Goal: Task Accomplishment & Management: Manage account settings

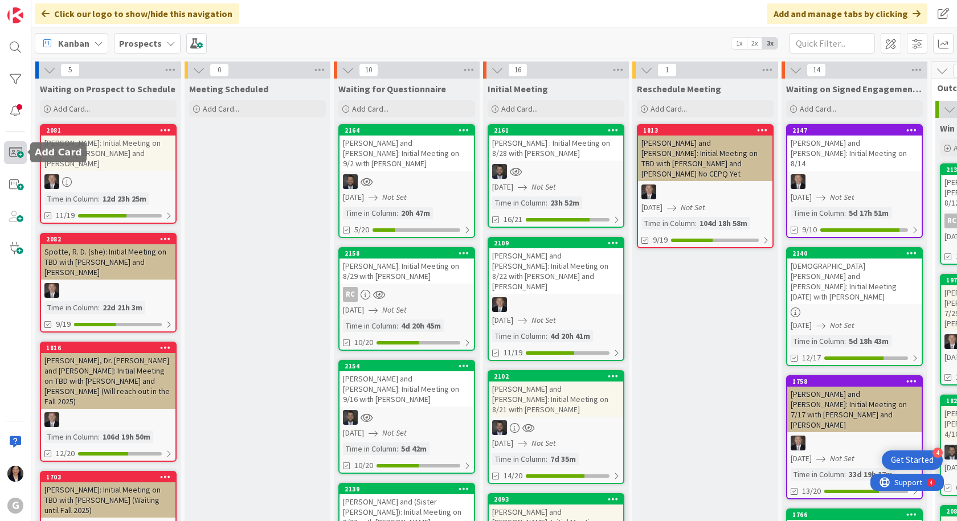
click at [18, 154] on span at bounding box center [15, 152] width 23 height 23
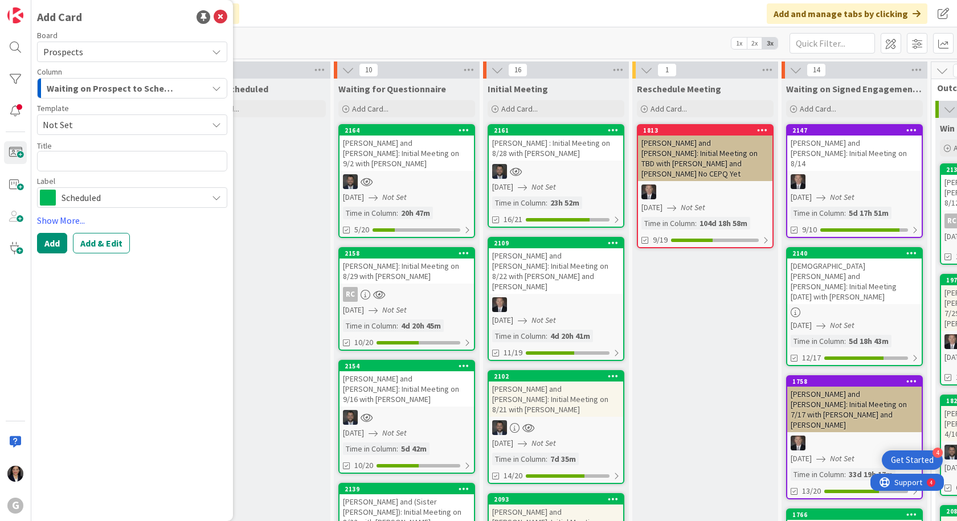
click at [138, 124] on span "Not Set" at bounding box center [121, 124] width 156 height 15
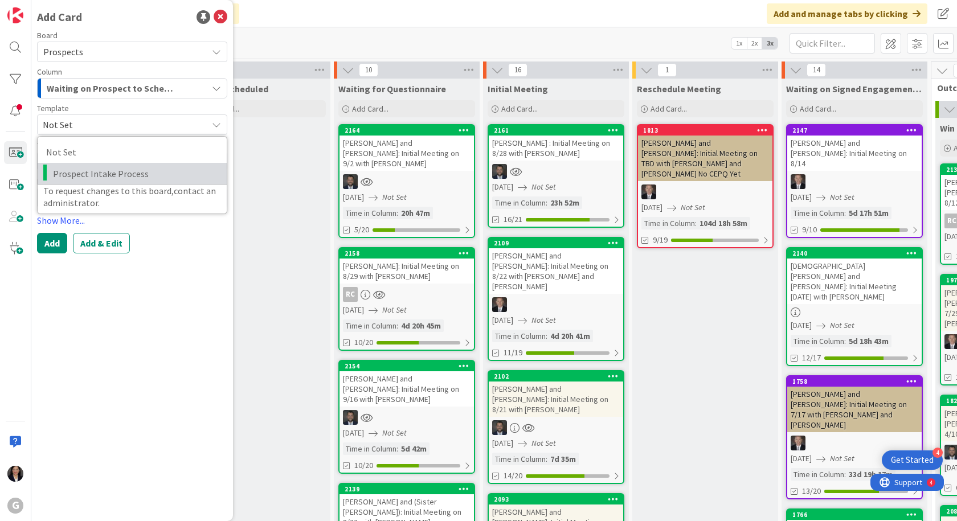
click at [120, 164] on link "Prospect Intake Process" at bounding box center [132, 174] width 189 height 22
type textarea "x"
type textarea "Prospect Intake Process"
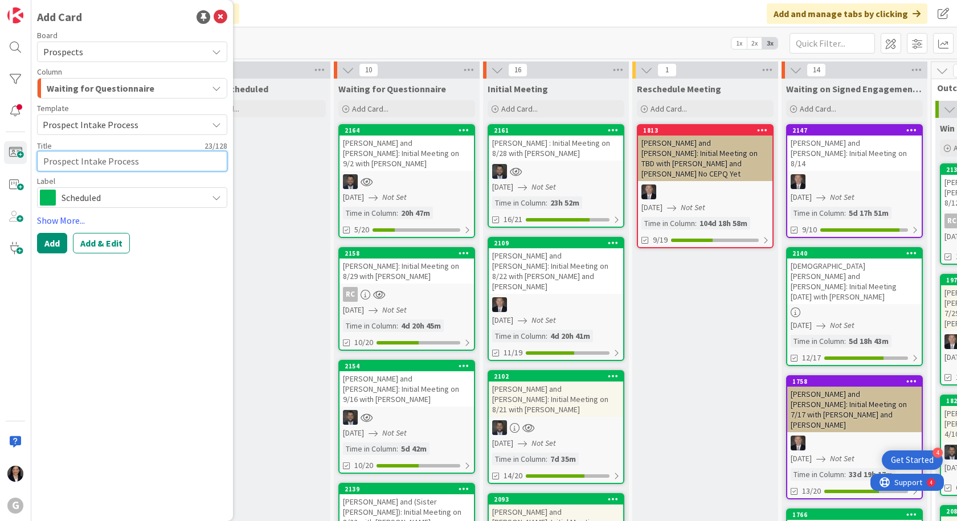
drag, startPoint x: 145, startPoint y: 160, endPoint x: 42, endPoint y: 168, distance: 103.4
click at [42, 168] on textarea "Prospect Intake Process" at bounding box center [132, 161] width 190 height 21
type textarea "x"
type textarea "B"
type textarea "x"
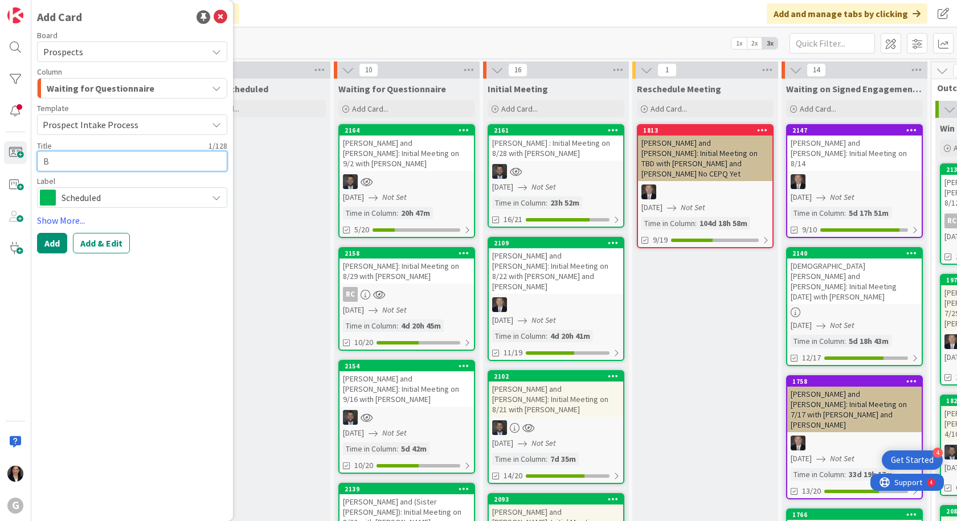
type textarea "Bu"
type textarea "x"
type textarea "Buc"
type textarea "x"
type textarea "Buck"
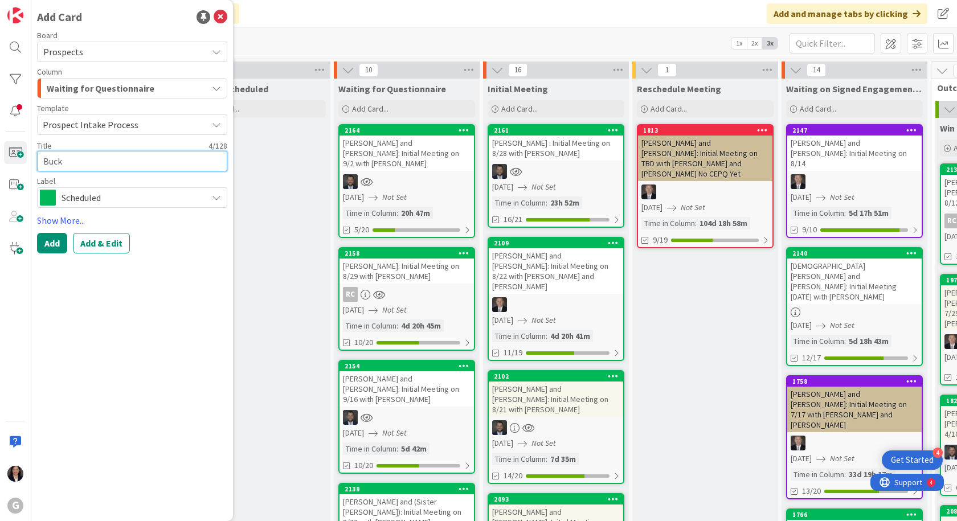
type textarea "x"
type textarea "Buckl"
type textarea "x"
type textarea "Buckle"
type textarea "x"
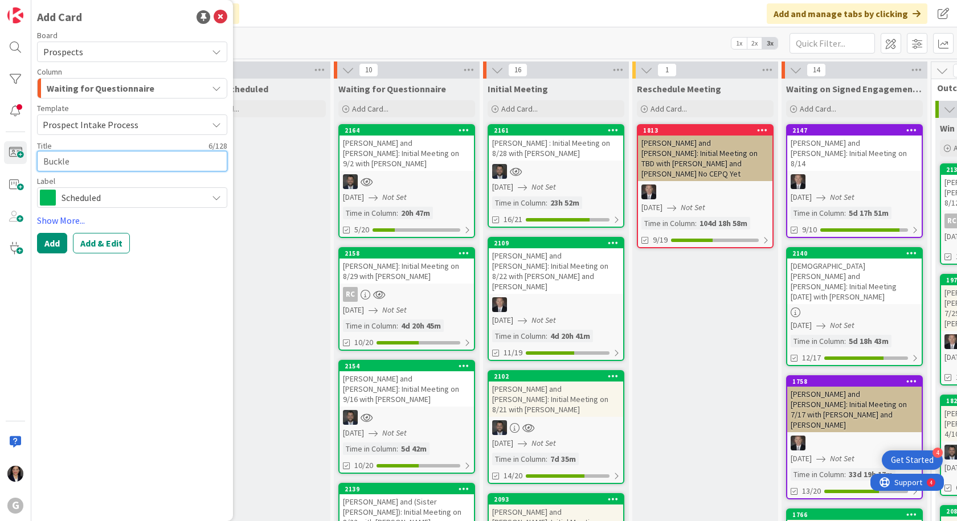
type textarea "[PERSON_NAME]"
type textarea "x"
type textarea "[PERSON_NAME],"
type textarea "x"
type textarea "[PERSON_NAME],"
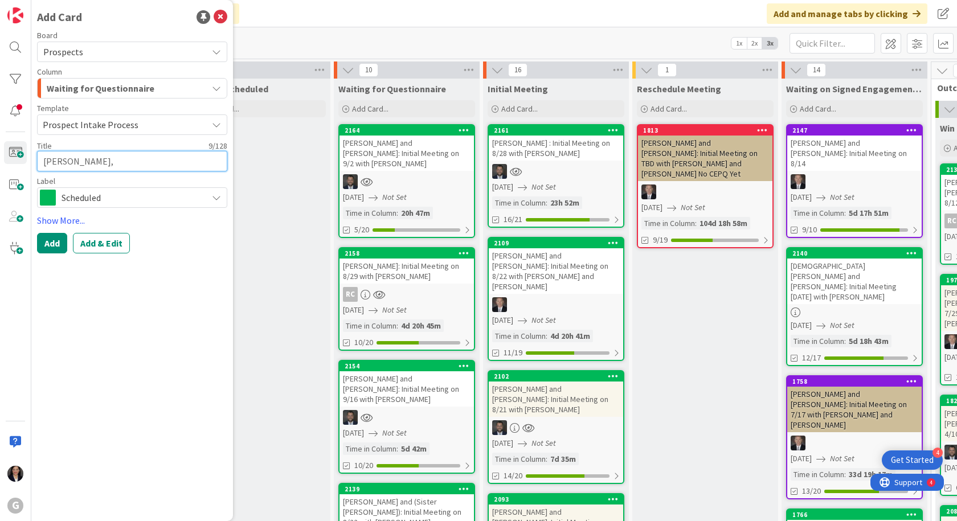
type textarea "x"
type textarea "[PERSON_NAME]"
type textarea "x"
type textarea "[PERSON_NAME], To"
type textarea "x"
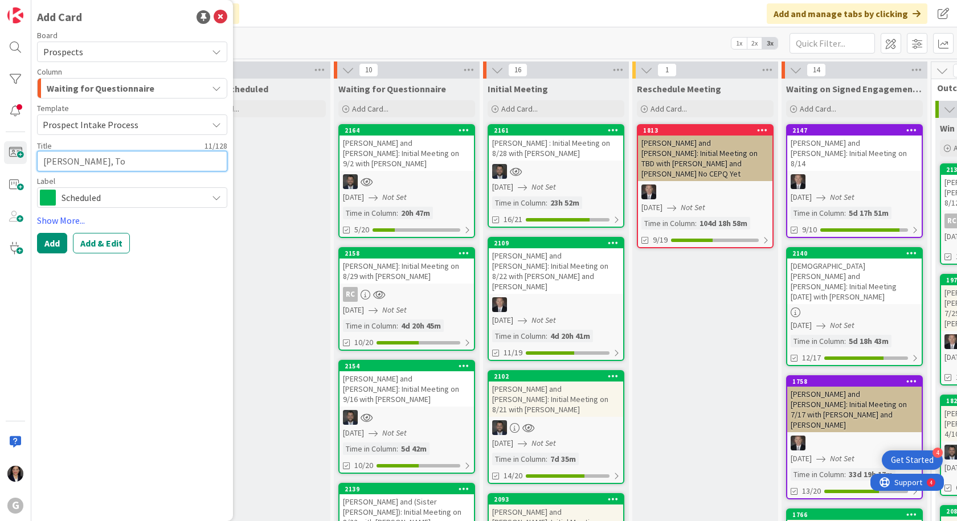
type textarea "[PERSON_NAME]"
type textarea "x"
type textarea "[PERSON_NAME]"
type textarea "x"
type textarea "[PERSON_NAME]"
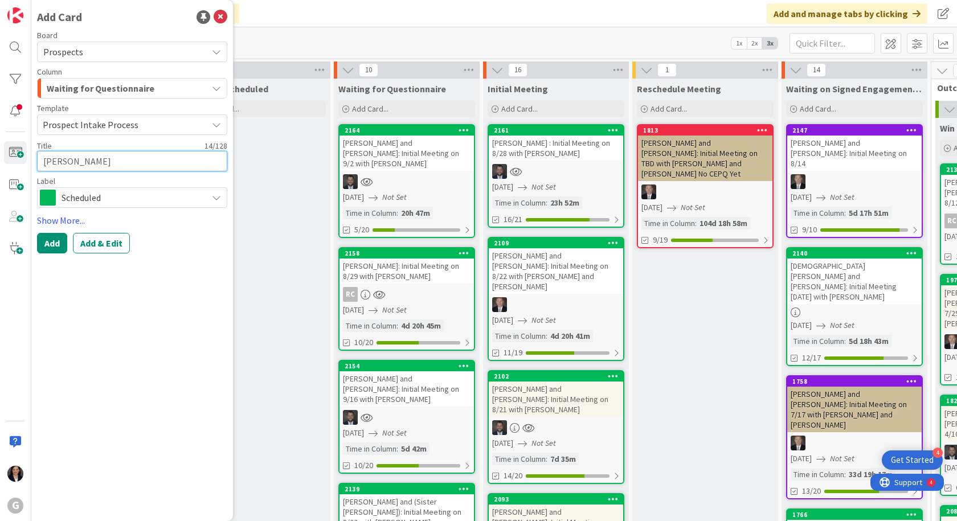
type textarea "x"
type textarea "[PERSON_NAME] an"
type textarea "x"
type textarea "[PERSON_NAME] and"
type textarea "x"
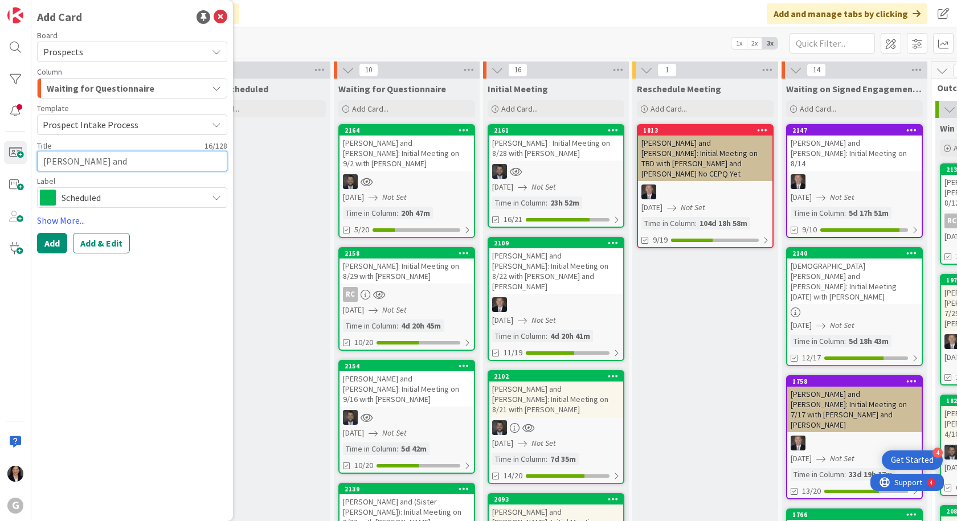
type textarea "[PERSON_NAME] and"
type textarea "x"
type textarea "[PERSON_NAME] and A"
type textarea "x"
type textarea "[PERSON_NAME] and As"
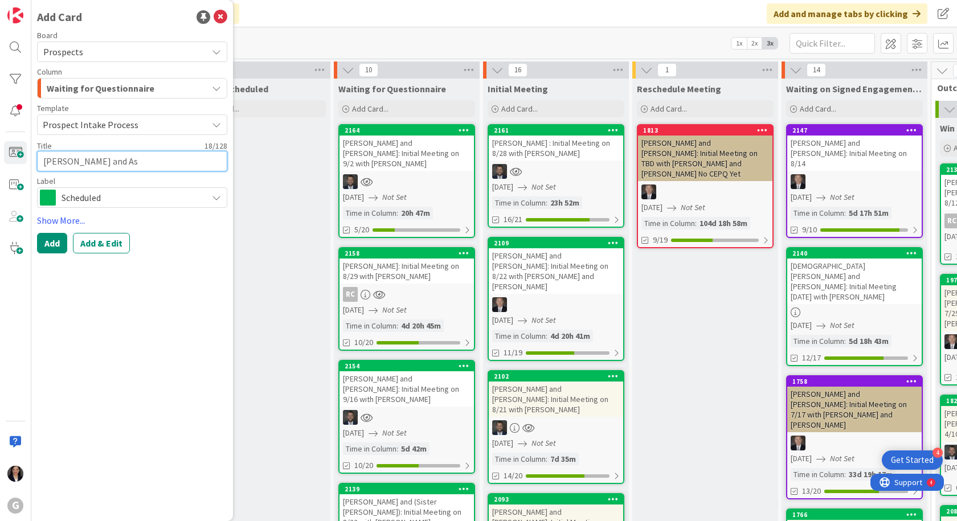
type textarea "x"
type textarea "[PERSON_NAME] and [PERSON_NAME]"
type textarea "x"
type textarea "[PERSON_NAME] and [PERSON_NAME]"
type textarea "x"
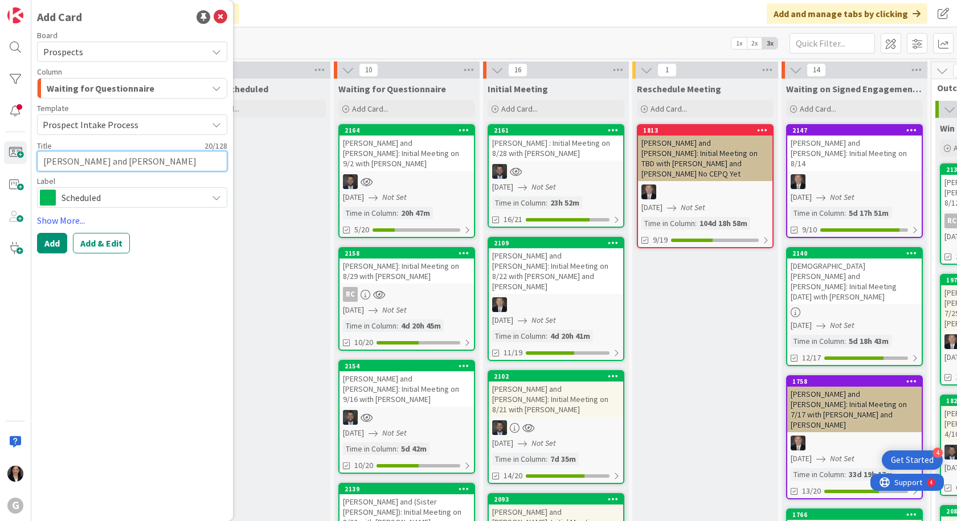
type textarea "[PERSON_NAME] and [PERSON_NAME]"
type textarea "x"
type textarea "[PERSON_NAME] and [PERSON_NAME]"
type textarea "x"
type textarea "[PERSON_NAME] and [PERSON_NAME]:"
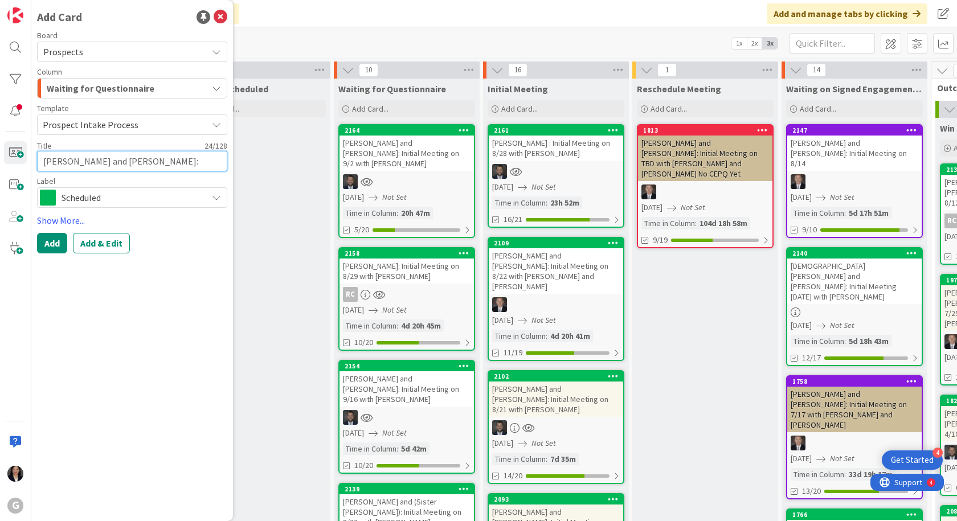
type textarea "x"
type textarea "[PERSON_NAME] and [PERSON_NAME]:"
type textarea "x"
type textarea "[PERSON_NAME] and [PERSON_NAME]: I"
type textarea "x"
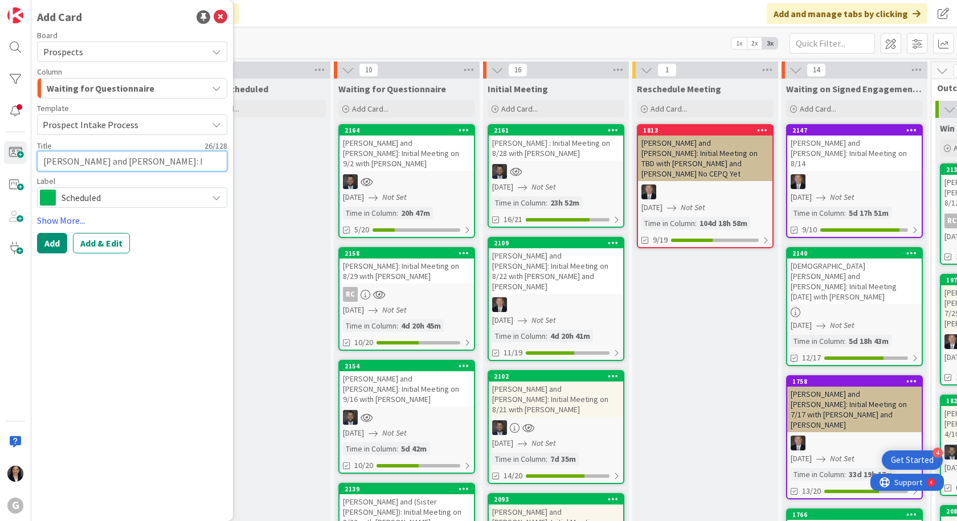
type textarea "[PERSON_NAME] and [PERSON_NAME]: In"
type textarea "x"
type textarea "[PERSON_NAME] and [PERSON_NAME]: Ini"
type textarea "x"
type textarea "[PERSON_NAME] and [PERSON_NAME]: Init"
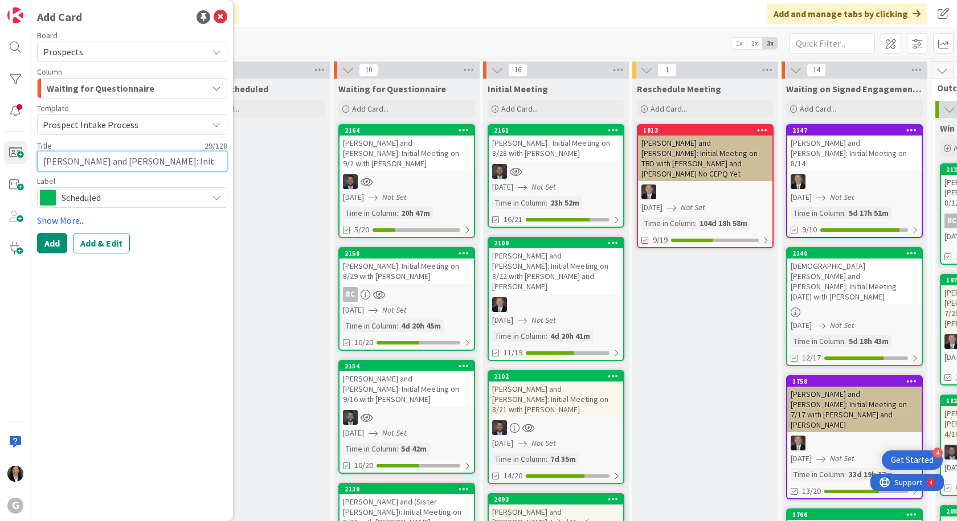
type textarea "x"
type textarea "[PERSON_NAME] and [PERSON_NAME]: Initi"
type textarea "x"
type textarea "[PERSON_NAME] and [PERSON_NAME]: Initia"
type textarea "x"
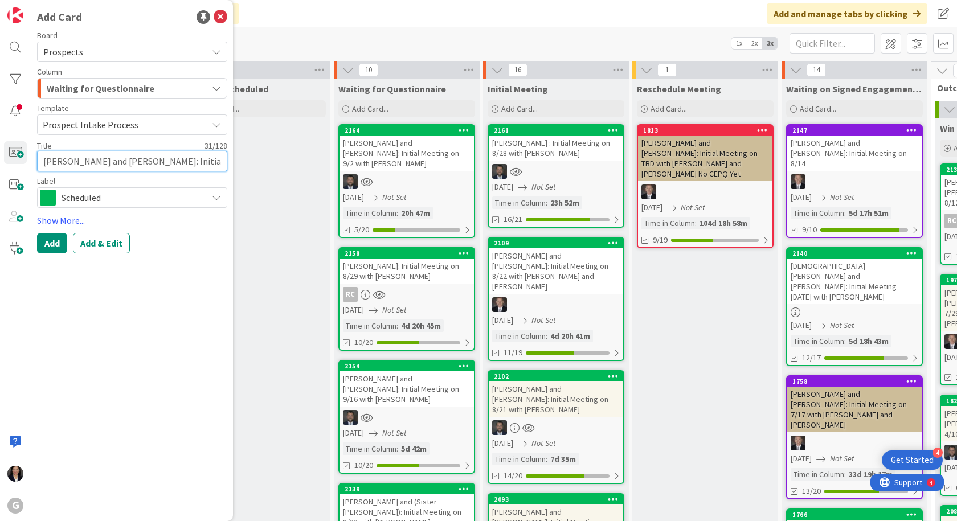
type textarea "[PERSON_NAME] and [PERSON_NAME]: Initial"
type textarea "x"
type textarea "[PERSON_NAME] and [PERSON_NAME]: Initial"
type textarea "x"
type textarea "[PERSON_NAME] and [PERSON_NAME]: Initial M"
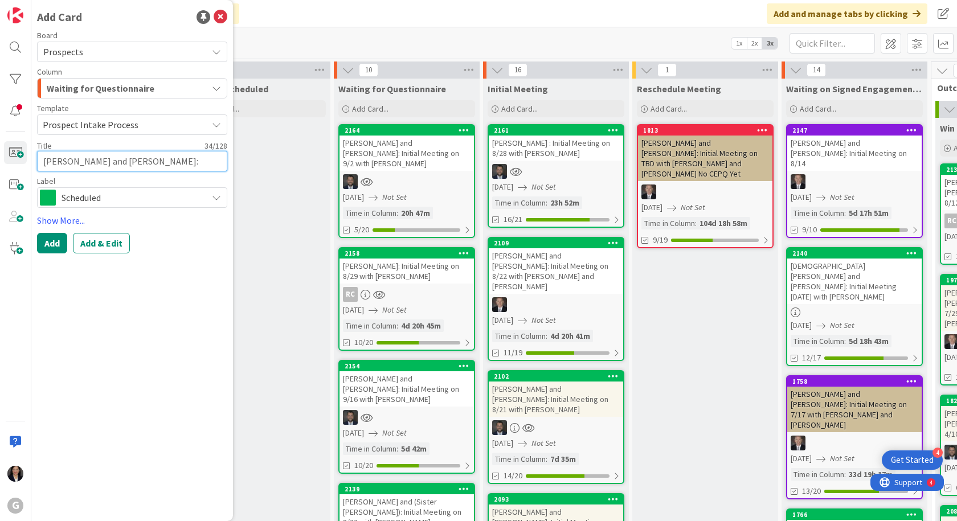
type textarea "x"
type textarea "[PERSON_NAME] and [PERSON_NAME]: Initial Me"
type textarea "x"
type textarea "[PERSON_NAME] and [PERSON_NAME]: Initial Mee"
type textarea "x"
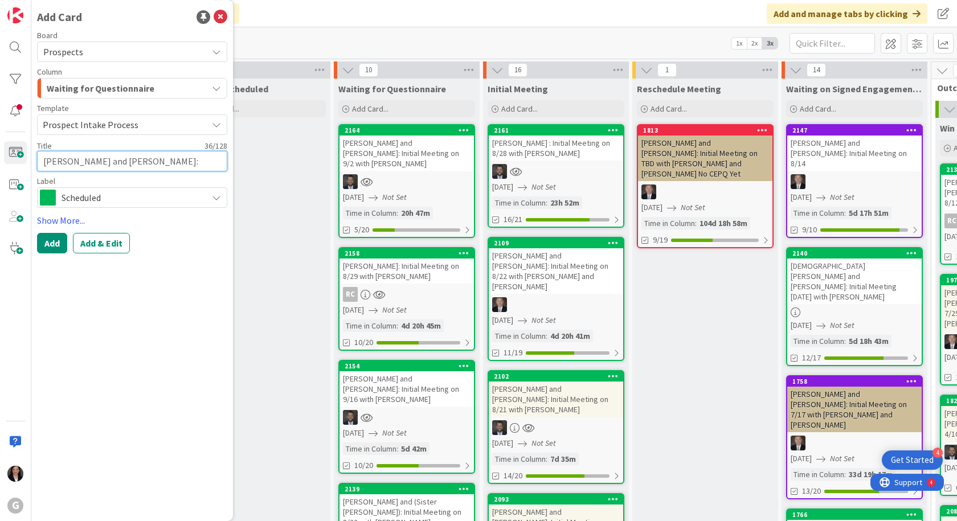
type textarea "[PERSON_NAME] and [PERSON_NAME]: Initial Meet"
type textarea "x"
type textarea "[PERSON_NAME] and [PERSON_NAME]: Initial Meeti"
type textarea "x"
type textarea "[PERSON_NAME] and [PERSON_NAME]: Initial Meetin"
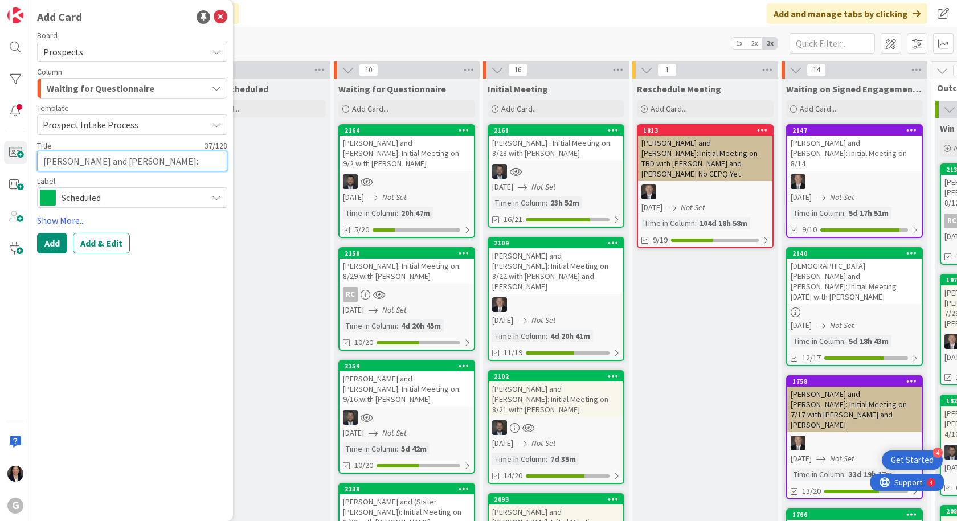
type textarea "x"
type textarea "[PERSON_NAME] and [PERSON_NAME]: Initial Meeting"
type textarea "x"
type textarea "[PERSON_NAME] and [PERSON_NAME]: Initial Meeting"
type textarea "x"
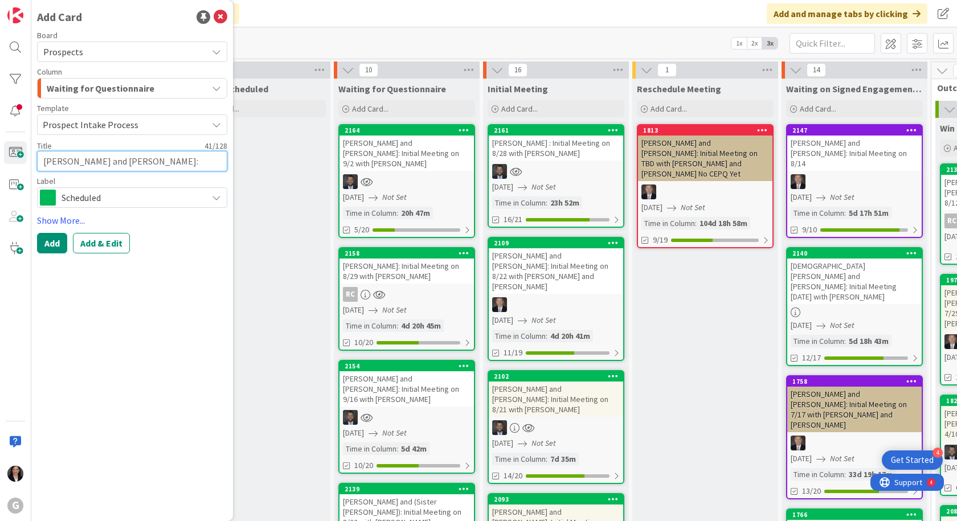
type textarea "[PERSON_NAME] and [PERSON_NAME]: Initial Meeting o"
type textarea "x"
type textarea "[PERSON_NAME] and [PERSON_NAME]: Initial Meeting on"
type textarea "x"
type textarea "[PERSON_NAME] and [PERSON_NAME]: Initial Meeting on"
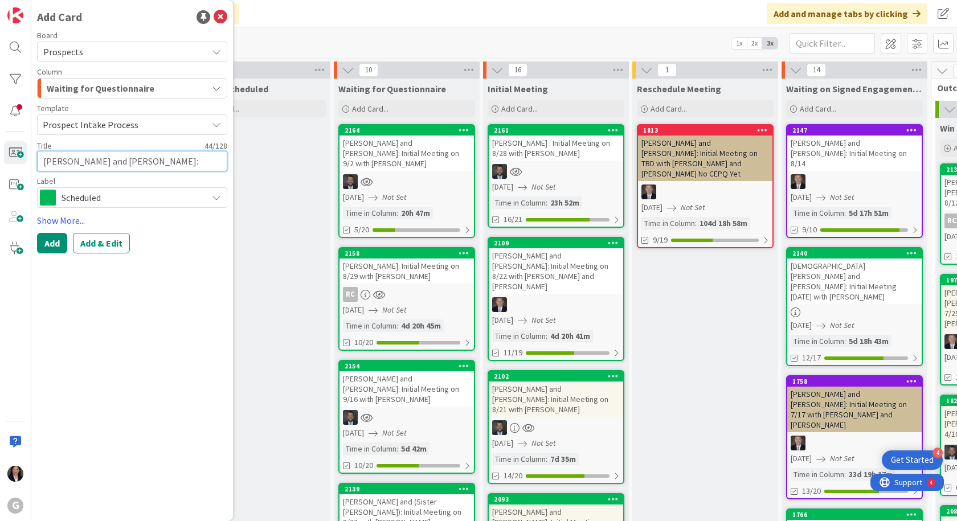
type textarea "x"
type textarea "[PERSON_NAME] and [PERSON_NAME]: Initial Meeting on 9"
type textarea "x"
type textarea "[PERSON_NAME] and [PERSON_NAME]: Initial Meeting on 9/"
type textarea "x"
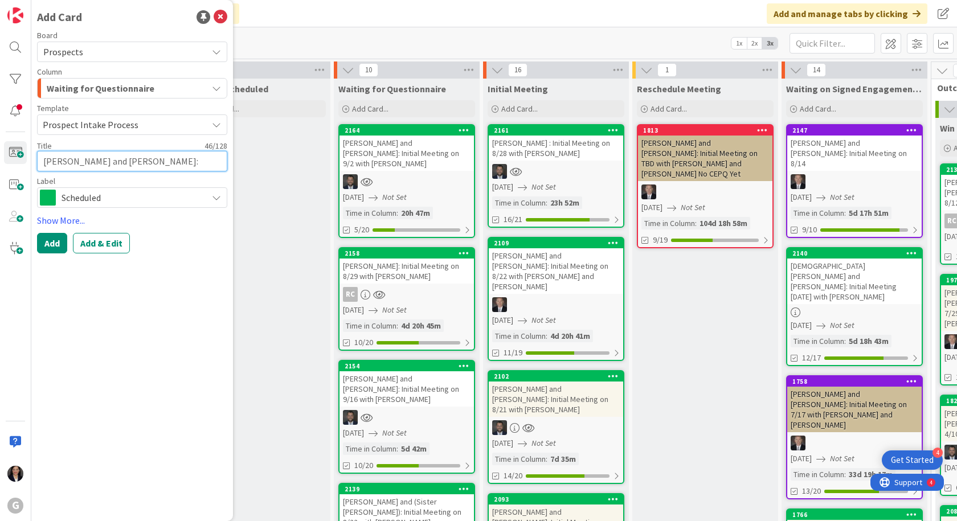
type textarea "[PERSON_NAME] and [PERSON_NAME]: Initial Meeting on 9/2"
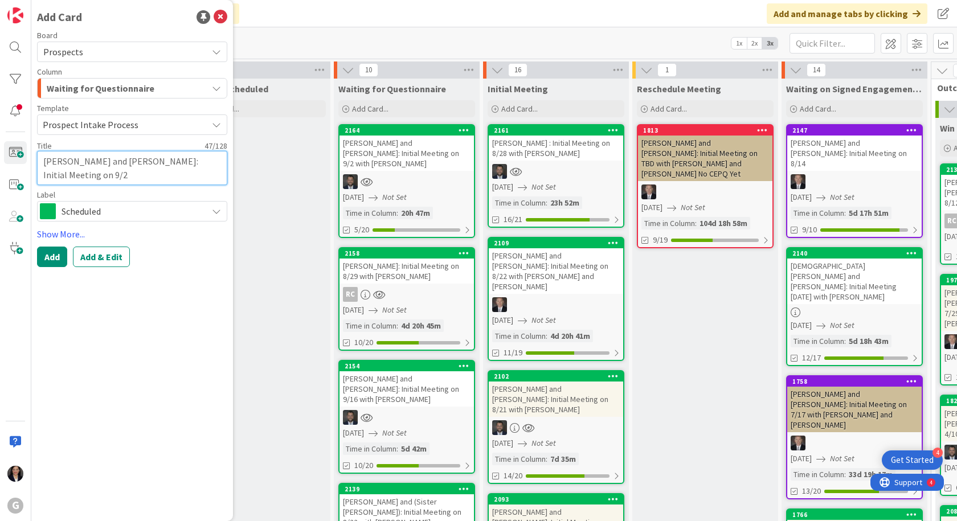
type textarea "x"
type textarea "[PERSON_NAME] and [PERSON_NAME]: Initial Meeting on 9/2"
type textarea "x"
type textarea "[PERSON_NAME] and [PERSON_NAME]: Initial Meeting on 9/2 w"
type textarea "x"
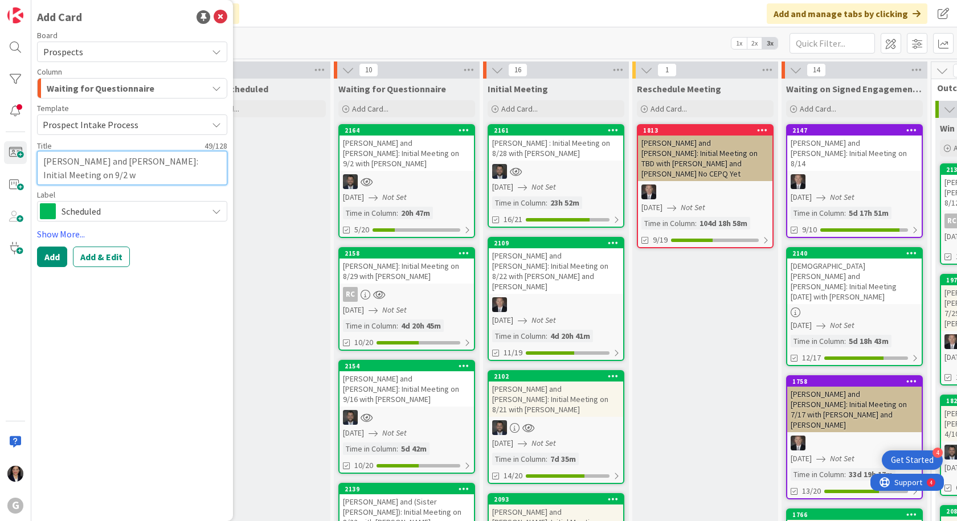
type textarea "[PERSON_NAME] and [PERSON_NAME]: Initial Meeting on 9/2 wi"
type textarea "x"
type textarea "[PERSON_NAME] and [PERSON_NAME]: Initial Meeting on 9/2 wit"
type textarea "x"
type textarea "[PERSON_NAME] and [PERSON_NAME]: Initial Meeting on 9/2 with"
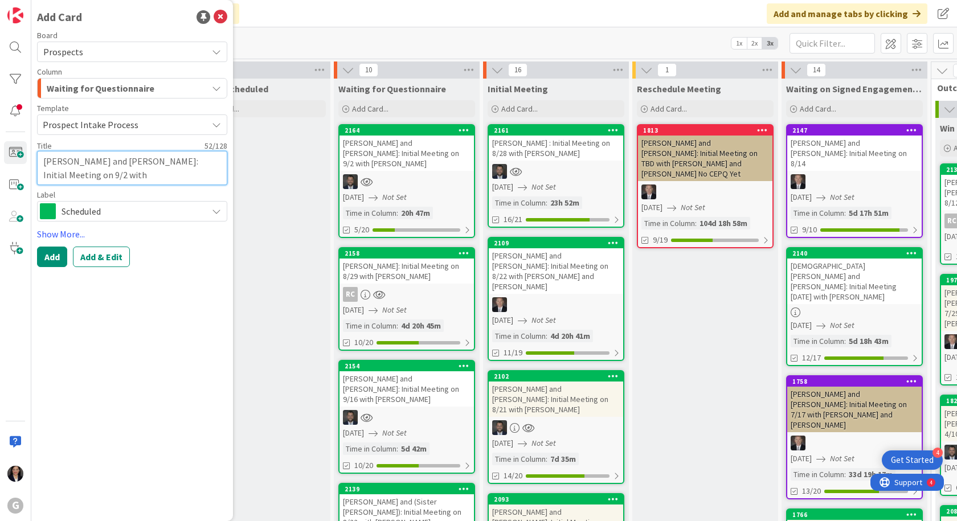
type textarea "x"
type textarea "[PERSON_NAME] and [PERSON_NAME]: Initial Meeting on 9/2 with"
type textarea "x"
type textarea "[PERSON_NAME] and [PERSON_NAME]: Initial Meeting on 9/2 with J"
type textarea "x"
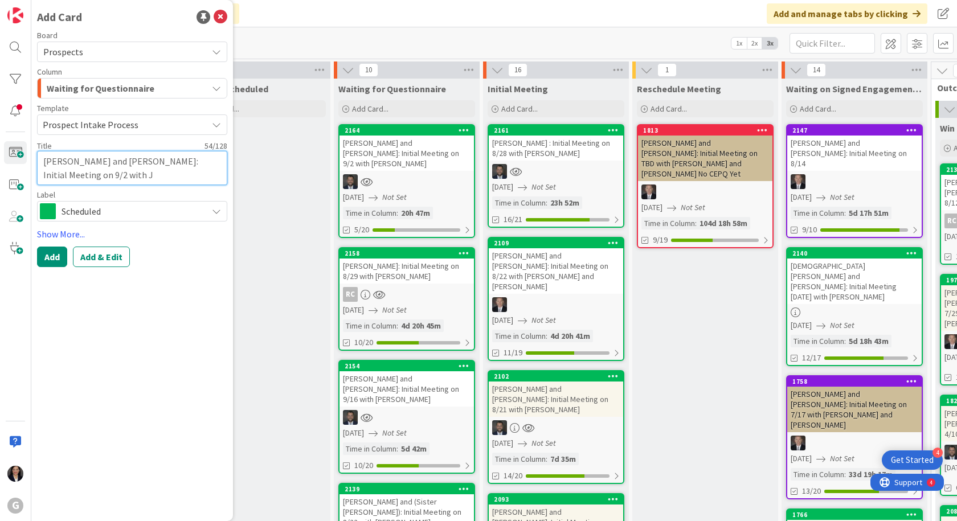
type textarea "[PERSON_NAME] and [PERSON_NAME]: Initial Meeting on 9/2 with [PERSON_NAME]"
type textarea "x"
type textarea "[PERSON_NAME] and [PERSON_NAME]: Initial Meeting on 9/2 with [PERSON_NAME]"
type textarea "x"
type textarea "[PERSON_NAME] and [PERSON_NAME]: Initial Meeting on 9/2 with [PERSON_NAME]"
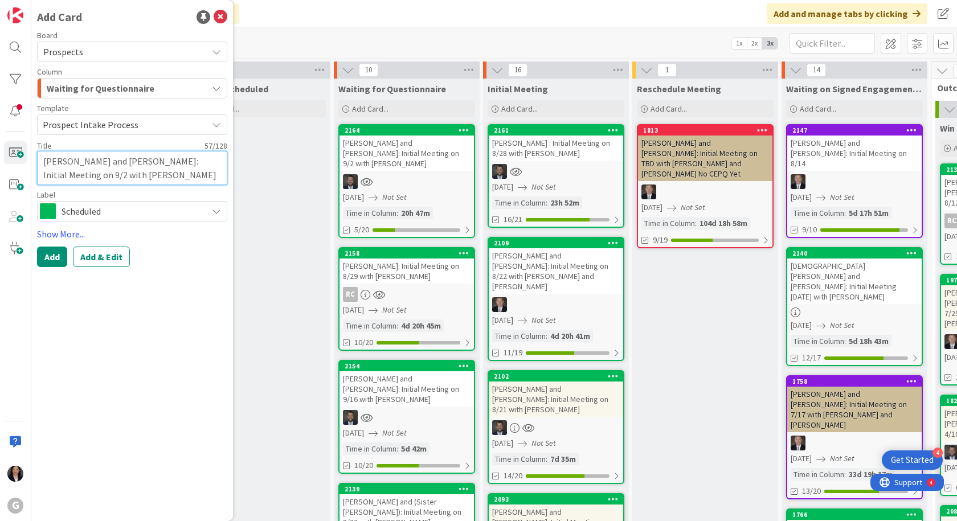
type textarea "x"
type textarea "[PERSON_NAME] and [PERSON_NAME]: Initial Meeting on 9/2 with [PERSON_NAME]"
click at [154, 83] on div "Waiting for Questionnaire" at bounding box center [126, 88] width 164 height 18
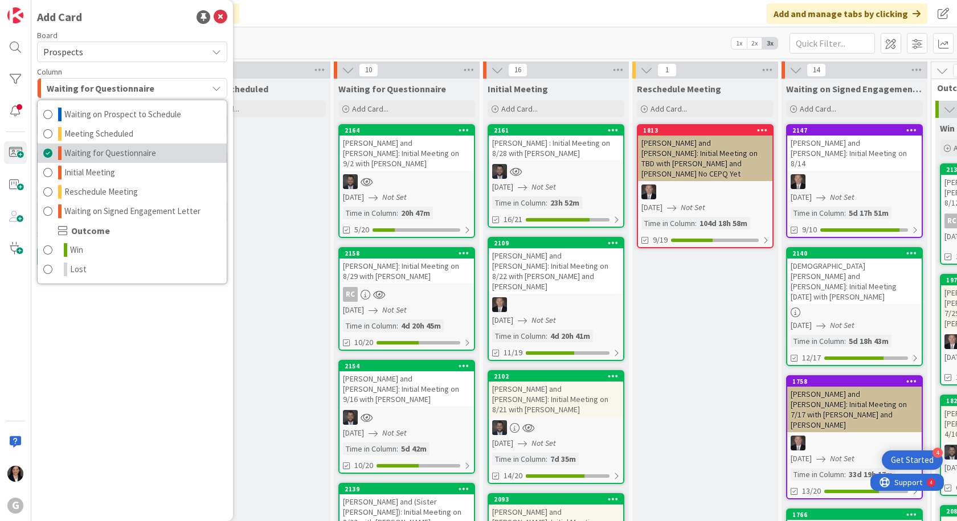
click at [120, 154] on span "Waiting for Questionnaire" at bounding box center [110, 153] width 92 height 14
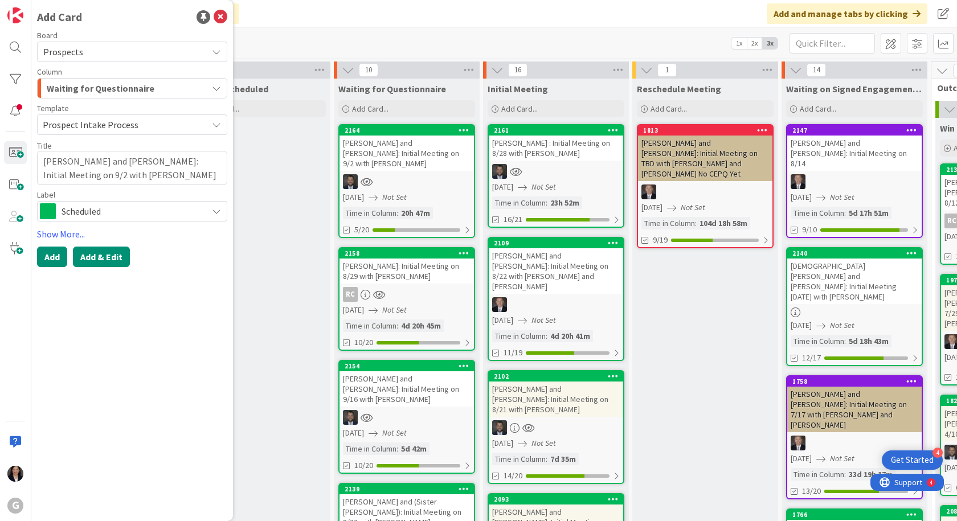
click at [106, 254] on button "Add & Edit" at bounding box center [101, 257] width 57 height 21
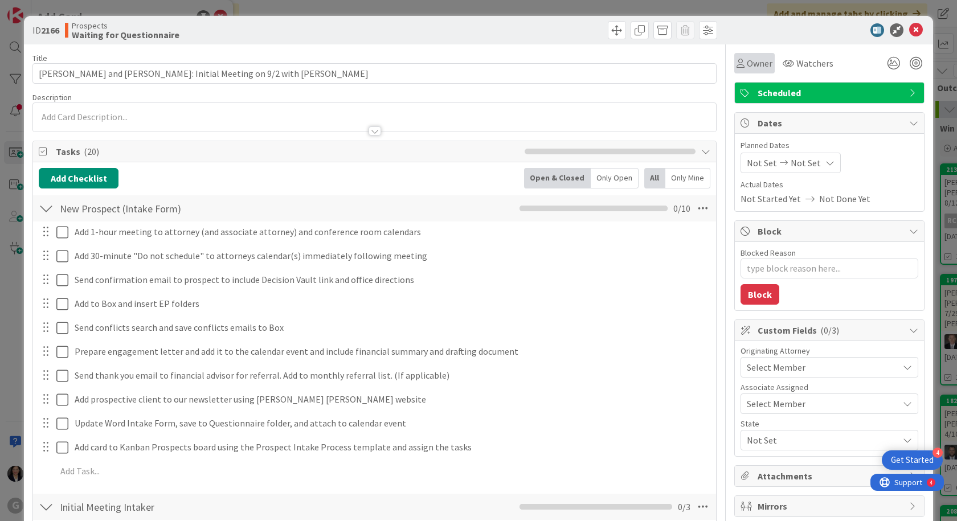
click at [747, 70] on div "Owner" at bounding box center [755, 63] width 40 height 21
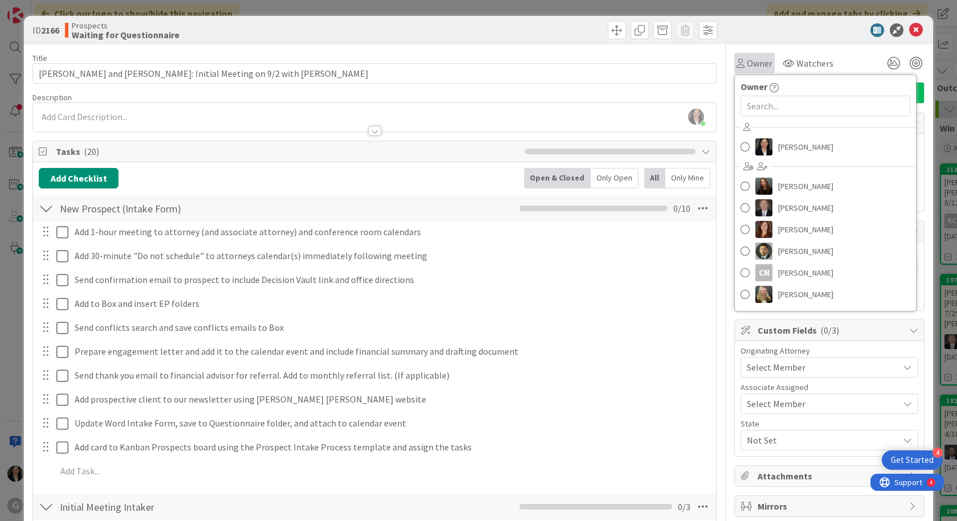
type textarea "x"
click at [759, 109] on input "text" at bounding box center [826, 106] width 170 height 21
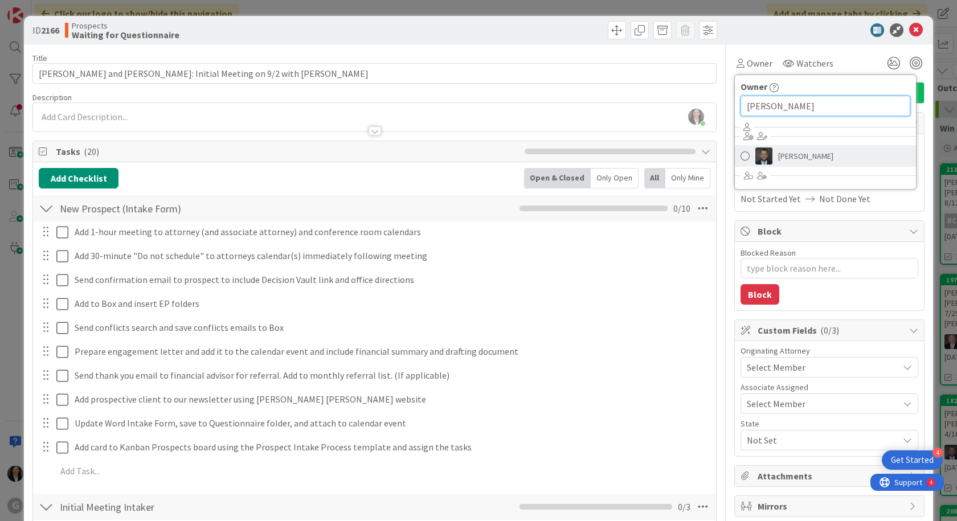
type input "[PERSON_NAME]"
click at [800, 165] on link "[PERSON_NAME]" at bounding box center [825, 156] width 181 height 22
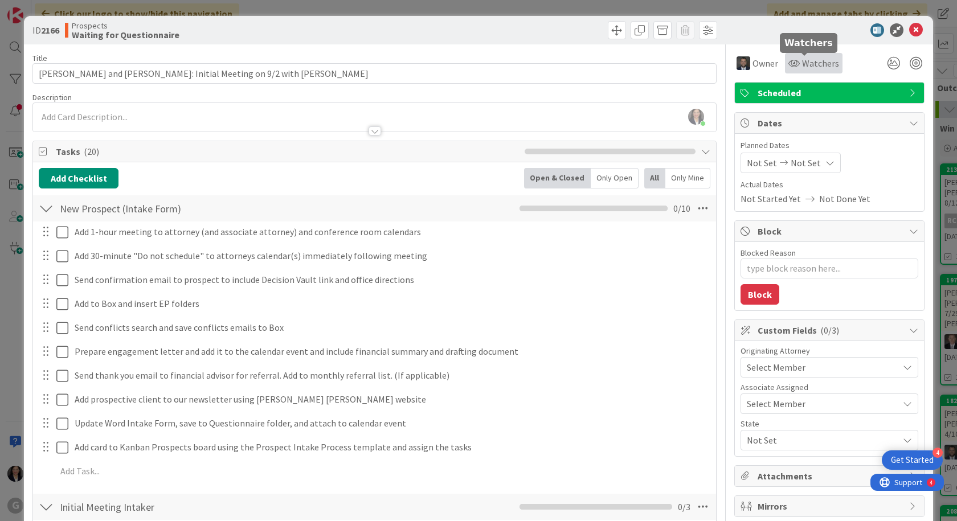
click at [806, 63] on span "Watchers" at bounding box center [820, 63] width 37 height 14
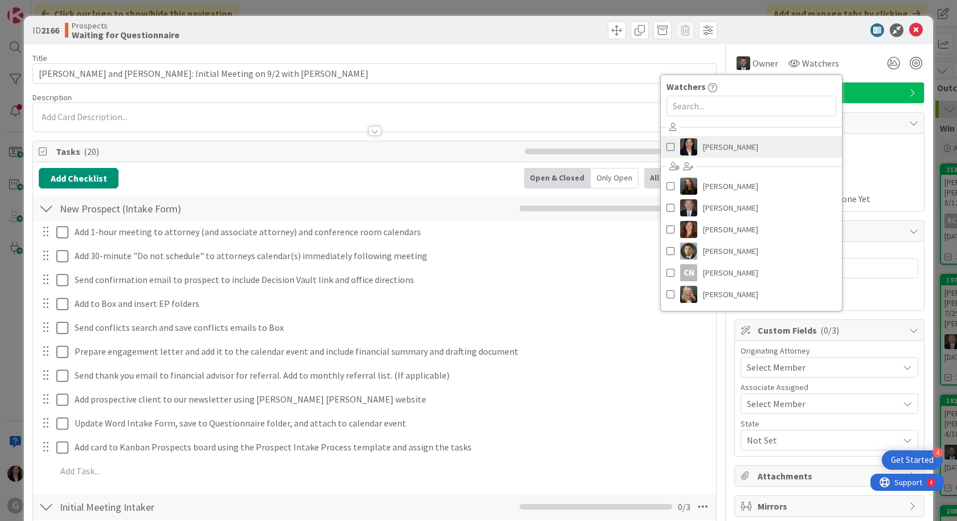
click at [735, 155] on span "[PERSON_NAME]" at bounding box center [730, 146] width 55 height 17
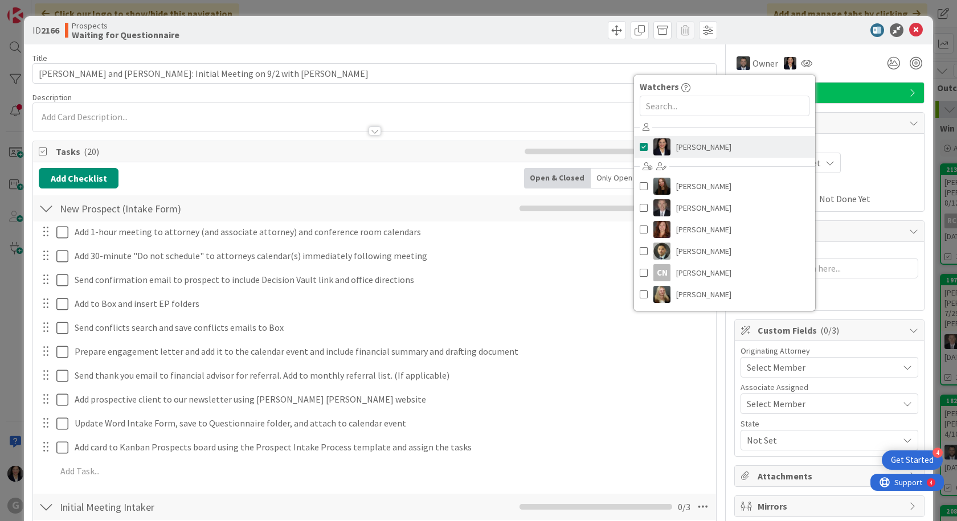
type textarea "x"
click at [851, 152] on div "Planned Dates Not Set Not Set" at bounding box center [830, 157] width 178 height 34
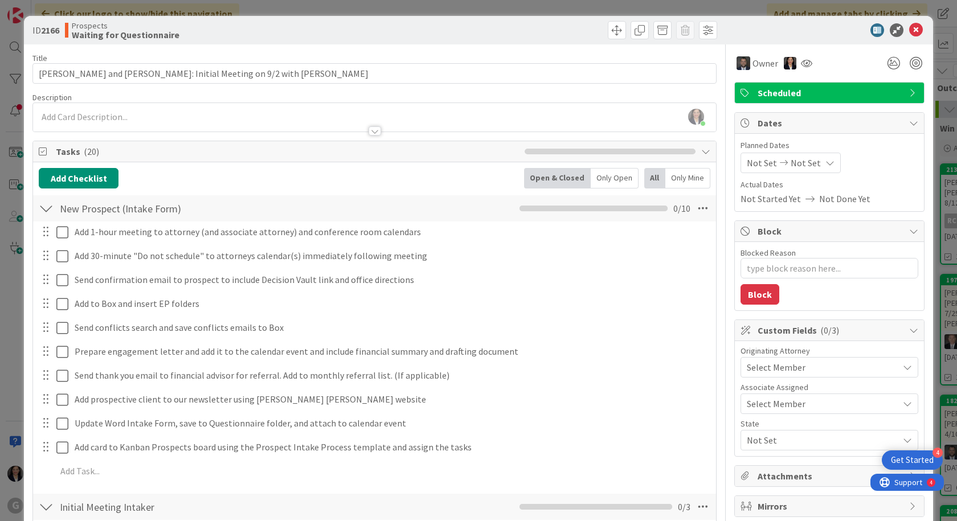
click at [747, 165] on span "Not Set" at bounding box center [762, 163] width 30 height 14
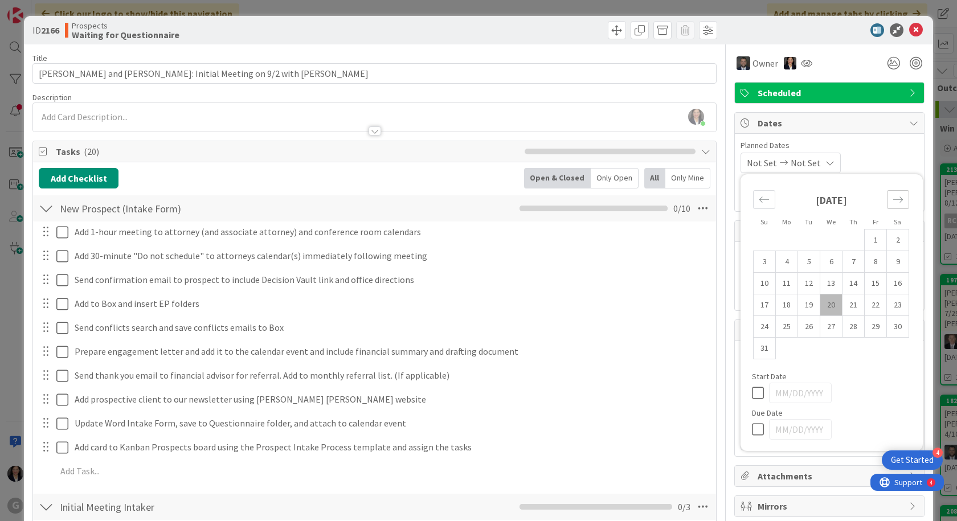
drag, startPoint x: 886, startPoint y: 198, endPoint x: 869, endPoint y: 205, distance: 18.7
click at [893, 199] on icon "Move forward to switch to the next month." at bounding box center [898, 199] width 11 height 11
click at [802, 243] on td "2" at bounding box center [809, 241] width 22 height 22
type input "[DATE]"
click at [854, 154] on div "[DATE] Not Set Su Mo Tu We Th Fr Sa [DATE] 1 2 3 4 5 6 7 8 9 10 11 12 13 14 15 …" at bounding box center [830, 163] width 178 height 21
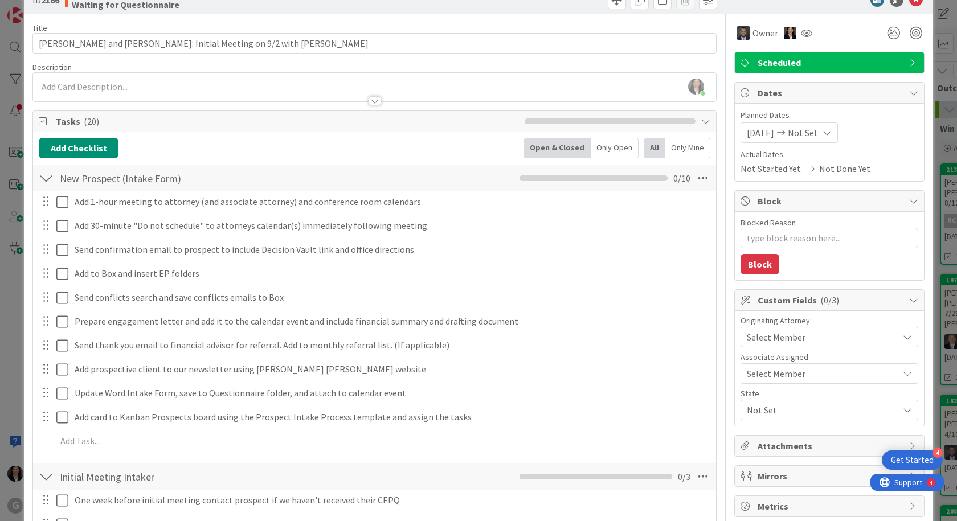
scroll to position [114, 0]
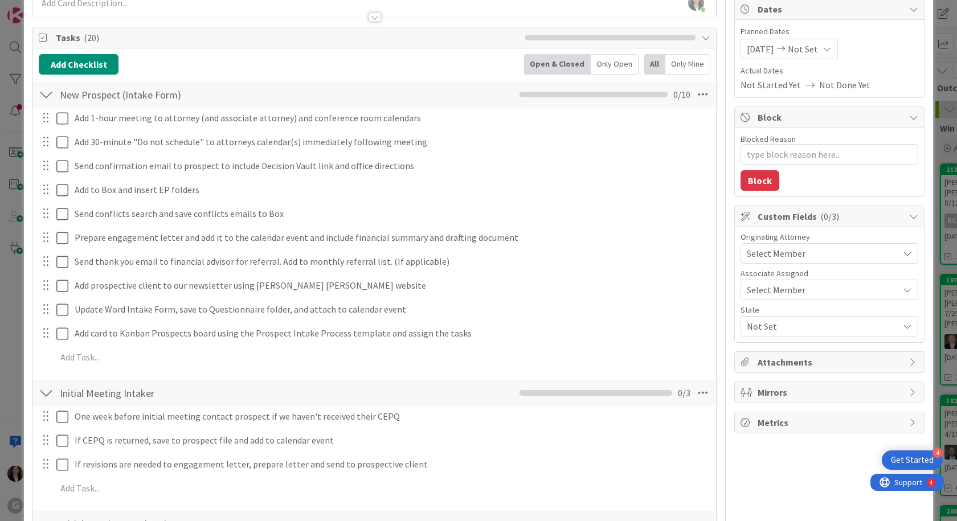
click at [794, 250] on span "Select Member" at bounding box center [776, 254] width 59 height 14
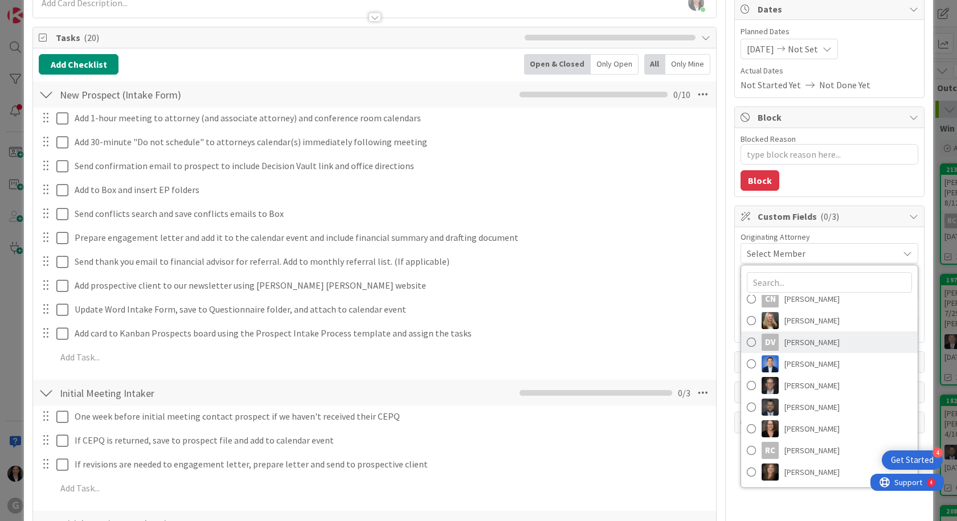
scroll to position [228, 0]
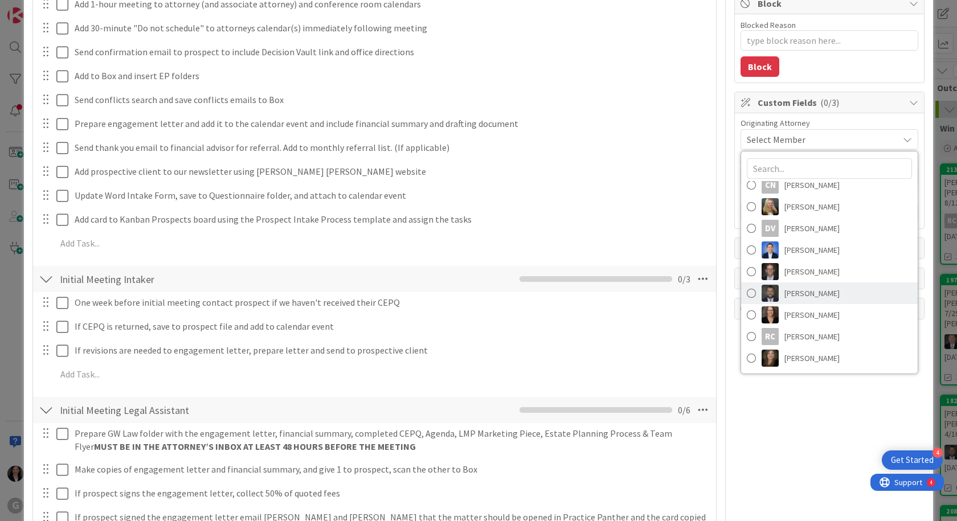
click at [809, 290] on span "[PERSON_NAME]" at bounding box center [812, 293] width 55 height 17
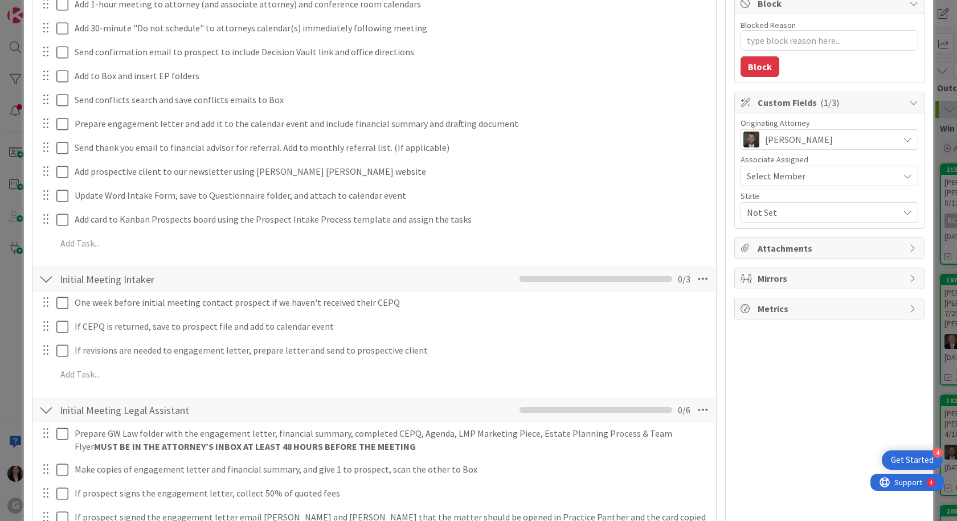
click at [794, 217] on span "Not Set" at bounding box center [823, 213] width 152 height 14
click at [781, 239] on link "FL" at bounding box center [827, 239] width 181 height 21
click at [790, 365] on div "Owner Owner [PERSON_NAME] Remove Set as Watcher [PERSON_NAME] Watchers [PERSON_…" at bounding box center [830, 379] width 190 height 1127
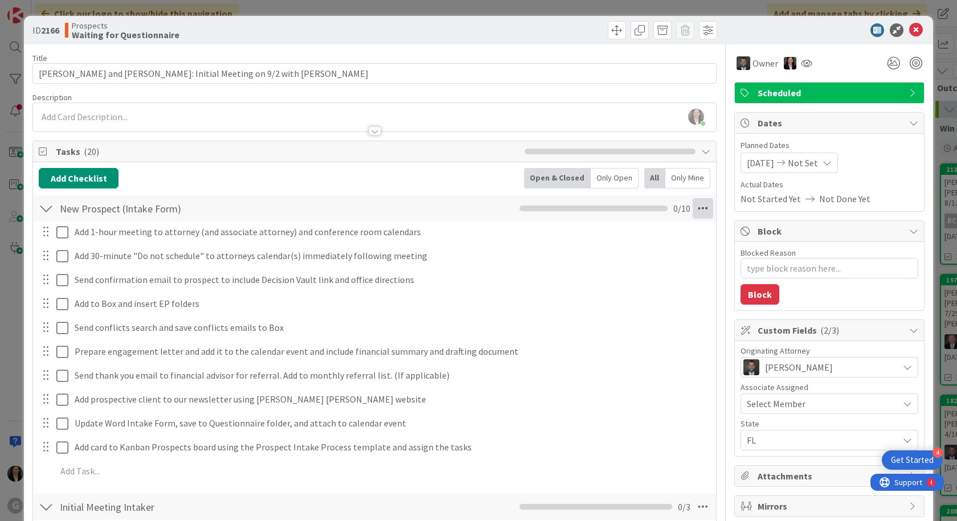
click at [693, 209] on icon at bounding box center [703, 208] width 21 height 21
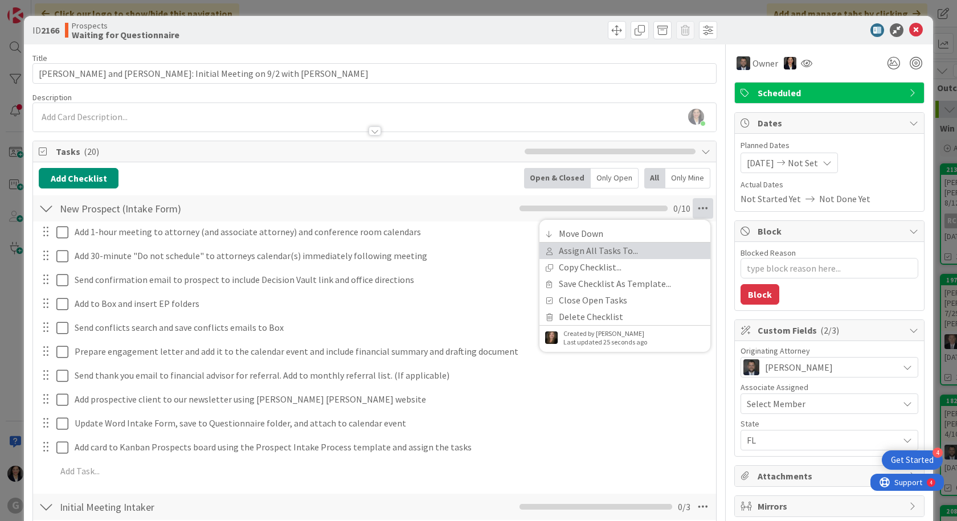
click at [650, 248] on link "Assign All Tasks To..." at bounding box center [625, 251] width 171 height 17
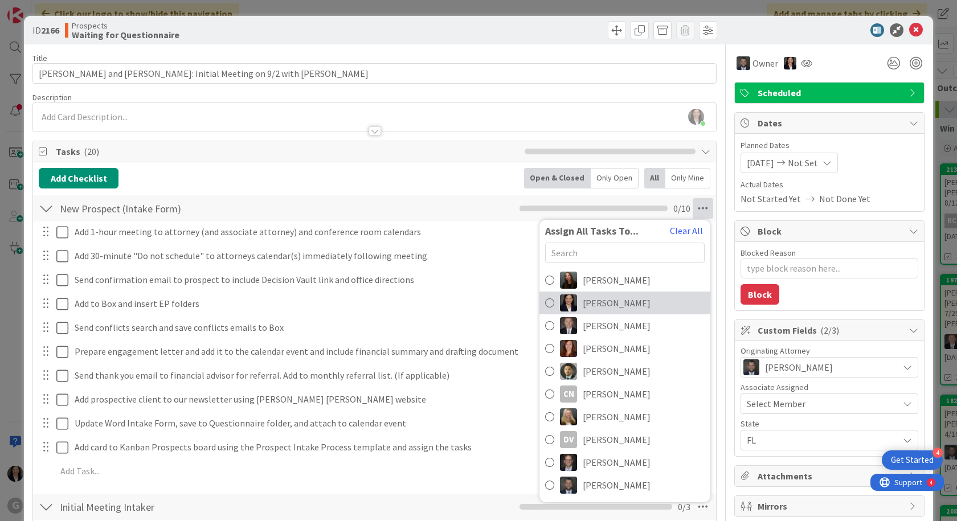
click at [611, 296] on span "[PERSON_NAME]" at bounding box center [617, 303] width 68 height 14
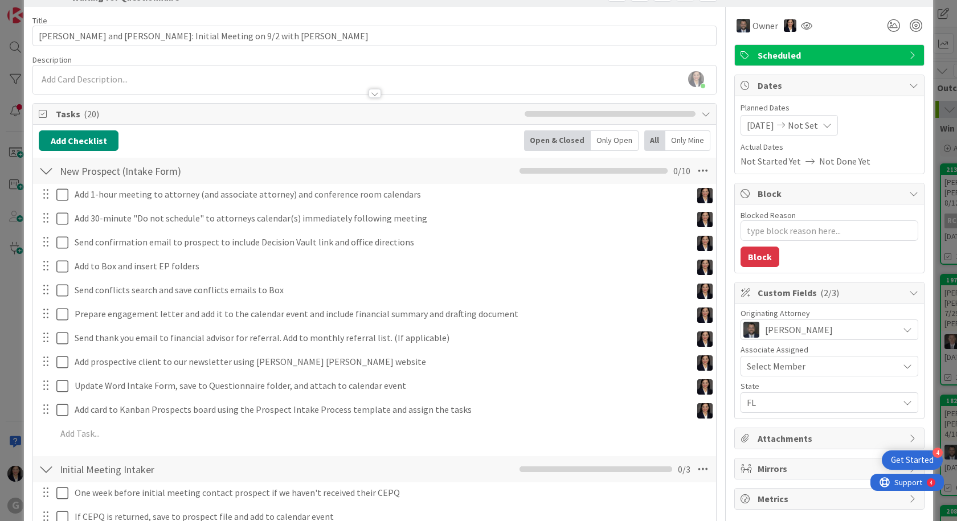
scroll to position [228, 0]
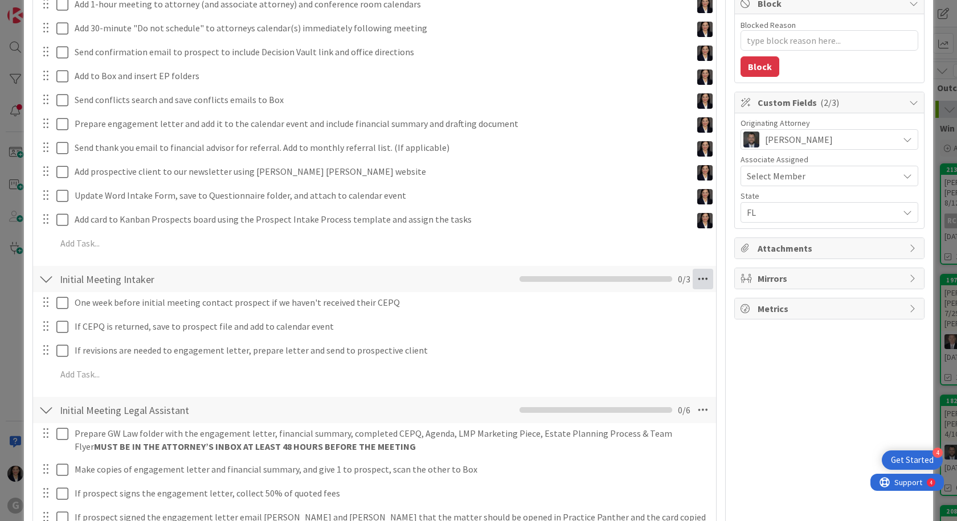
click at [693, 282] on icon at bounding box center [703, 279] width 21 height 21
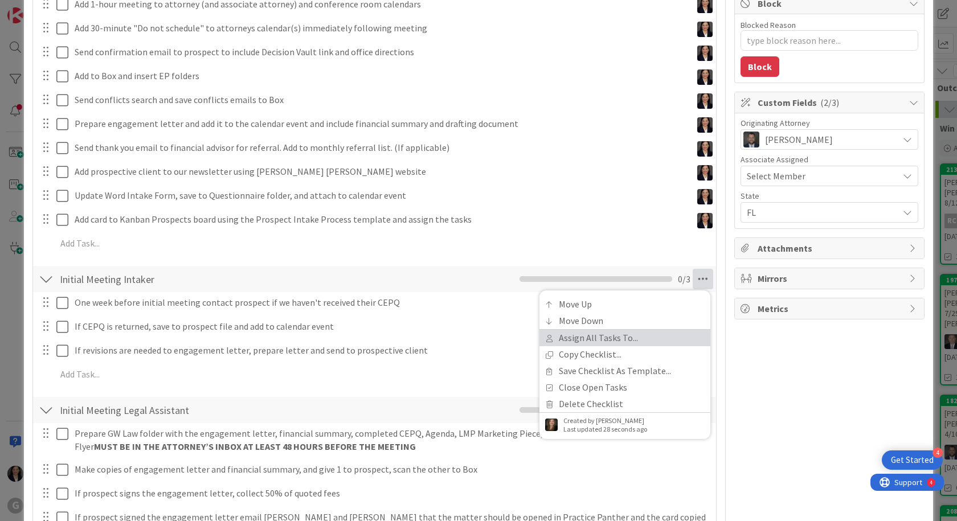
click at [636, 337] on link "Assign All Tasks To..." at bounding box center [625, 338] width 171 height 17
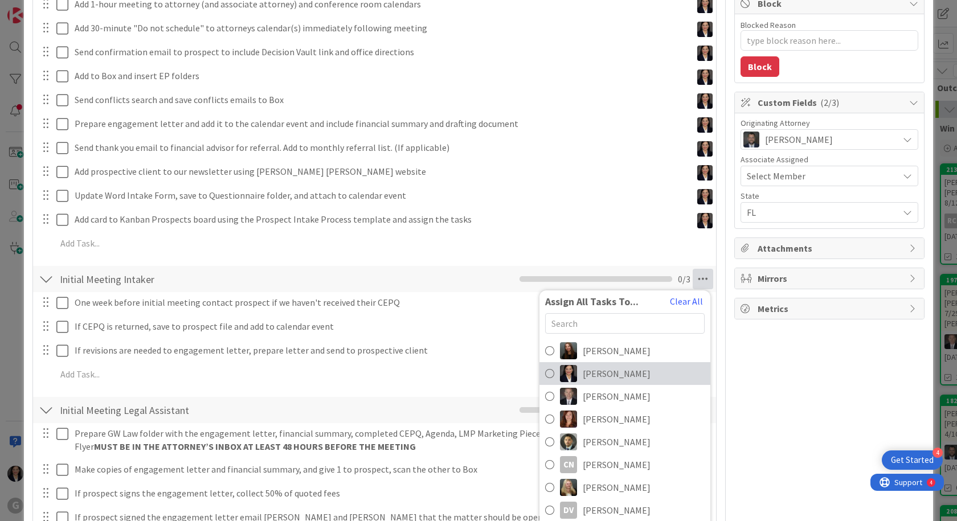
click at [620, 378] on span "[PERSON_NAME]" at bounding box center [617, 374] width 68 height 14
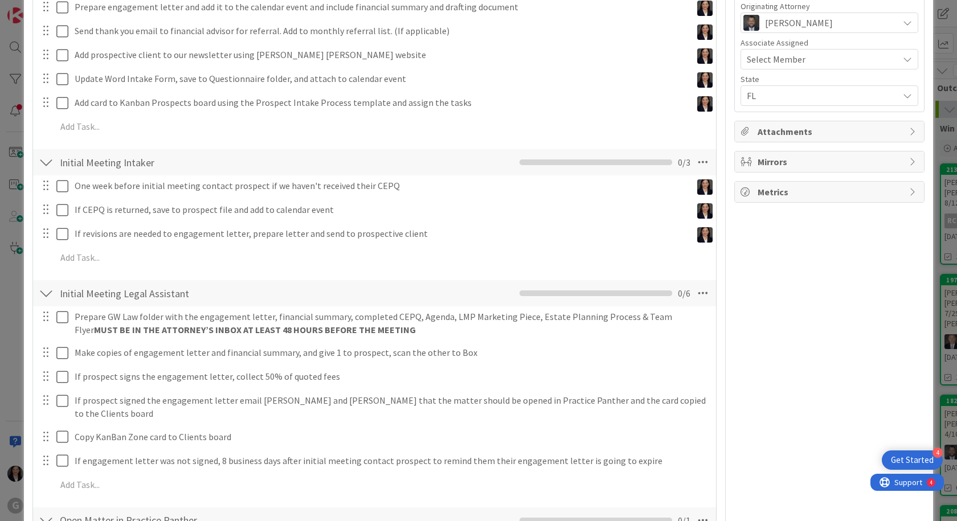
scroll to position [456, 0]
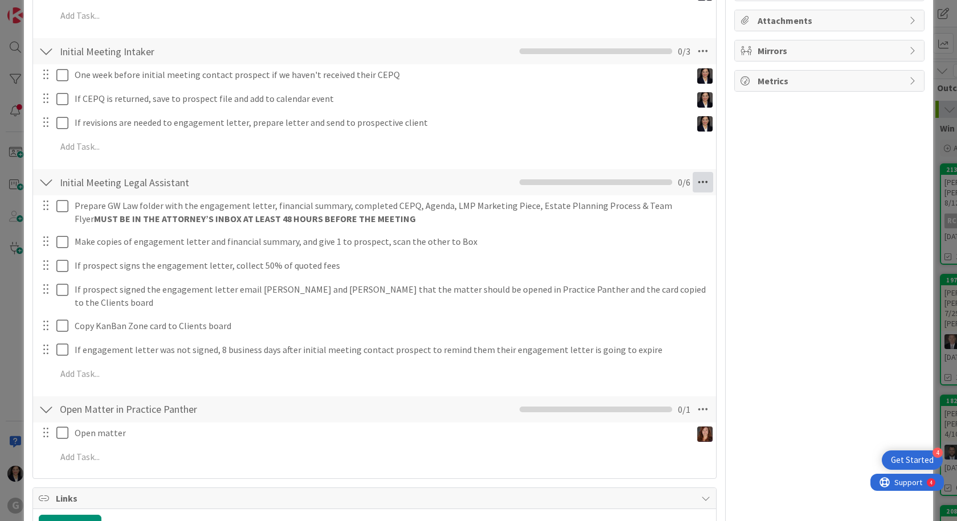
click at [693, 185] on icon at bounding box center [703, 182] width 21 height 21
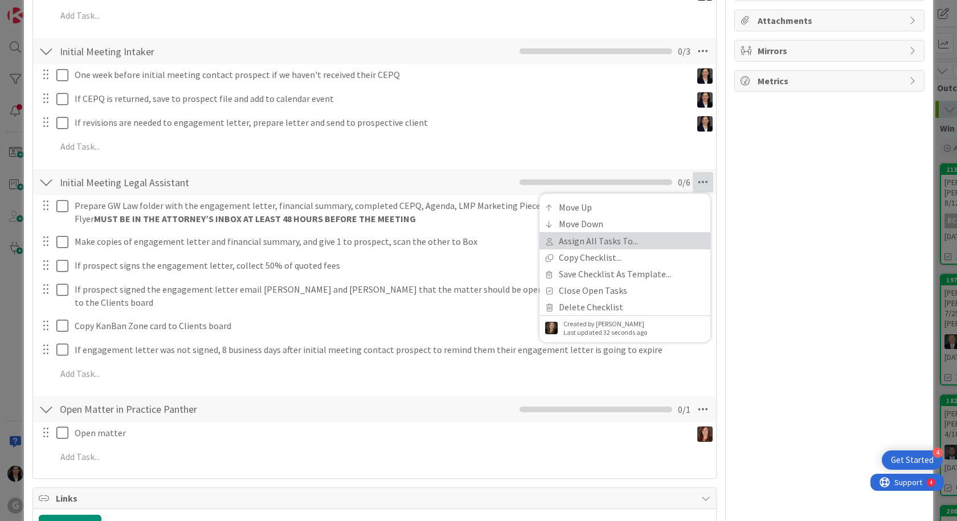
click at [627, 247] on link "Assign All Tasks To..." at bounding box center [625, 241] width 171 height 17
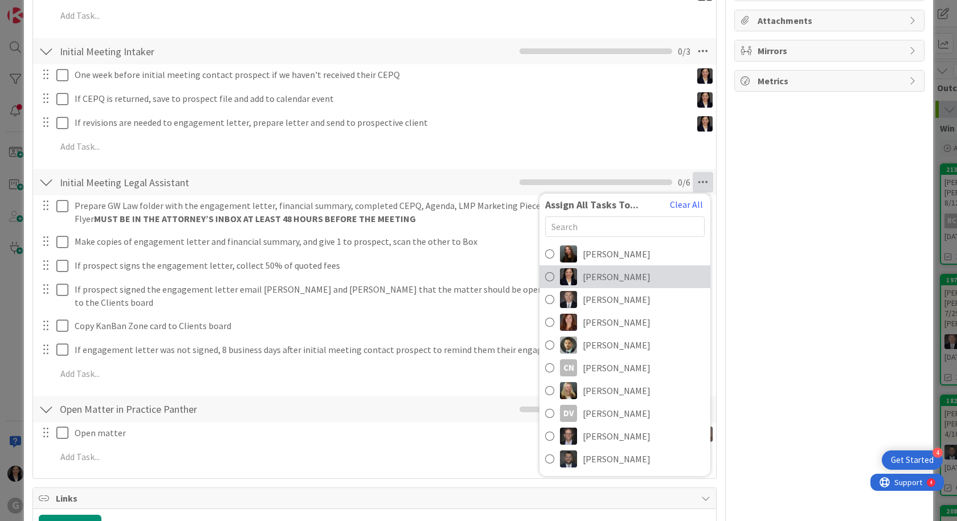
click at [615, 281] on span "[PERSON_NAME]" at bounding box center [617, 277] width 68 height 14
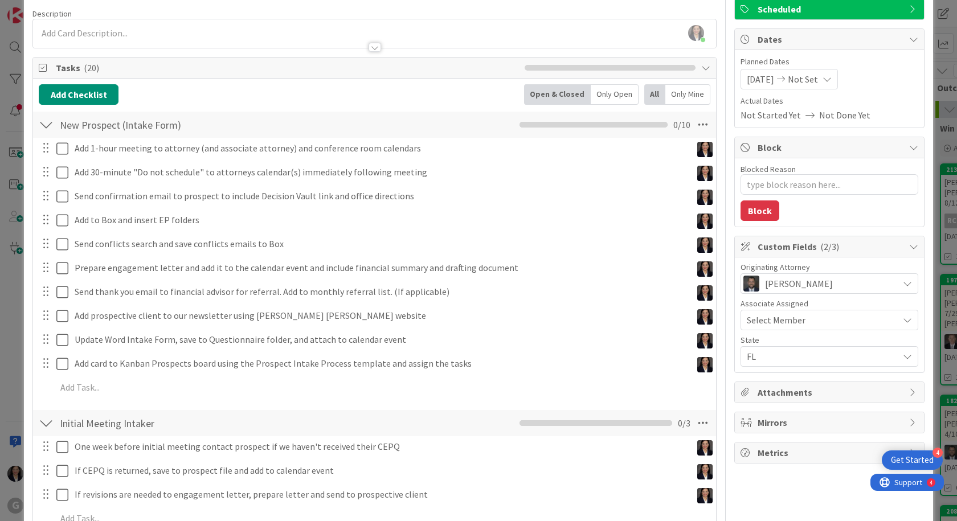
scroll to position [0, 0]
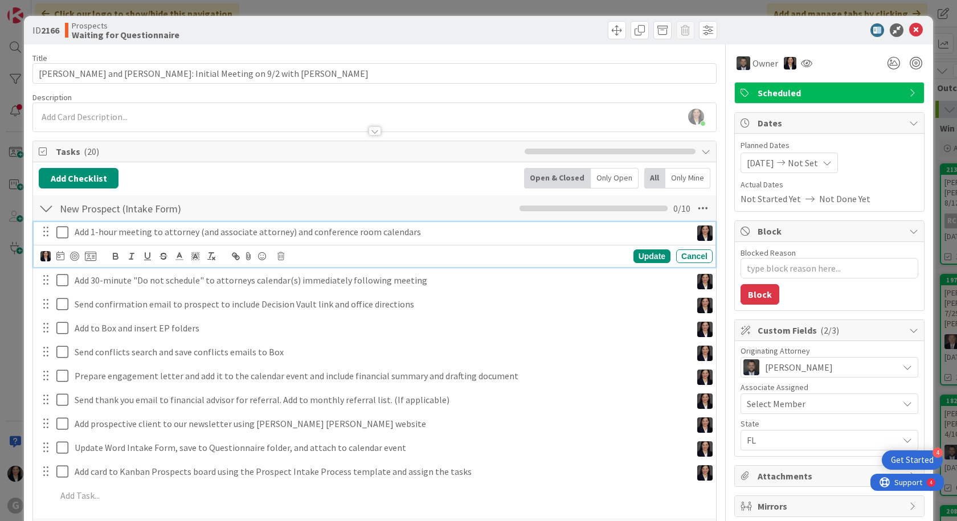
click at [66, 238] on icon at bounding box center [64, 233] width 17 height 14
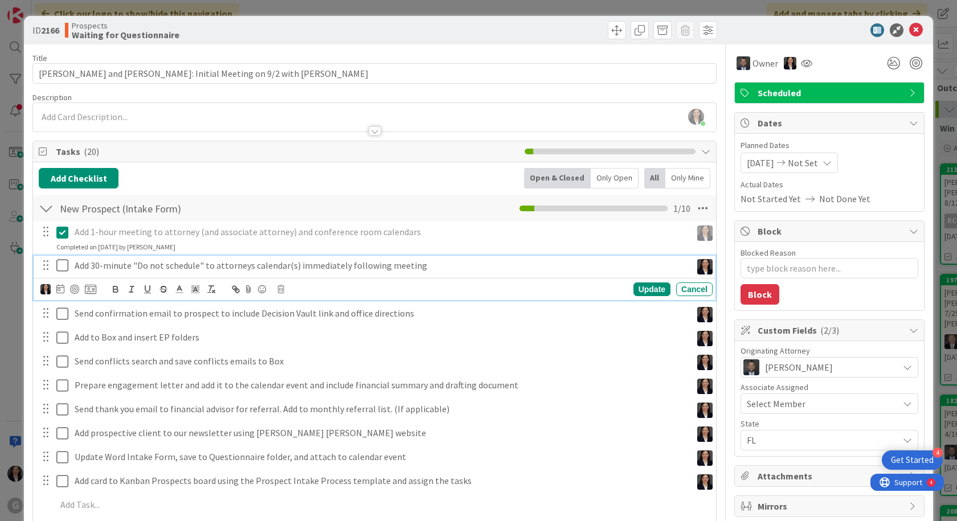
click at [60, 266] on icon at bounding box center [64, 266] width 17 height 14
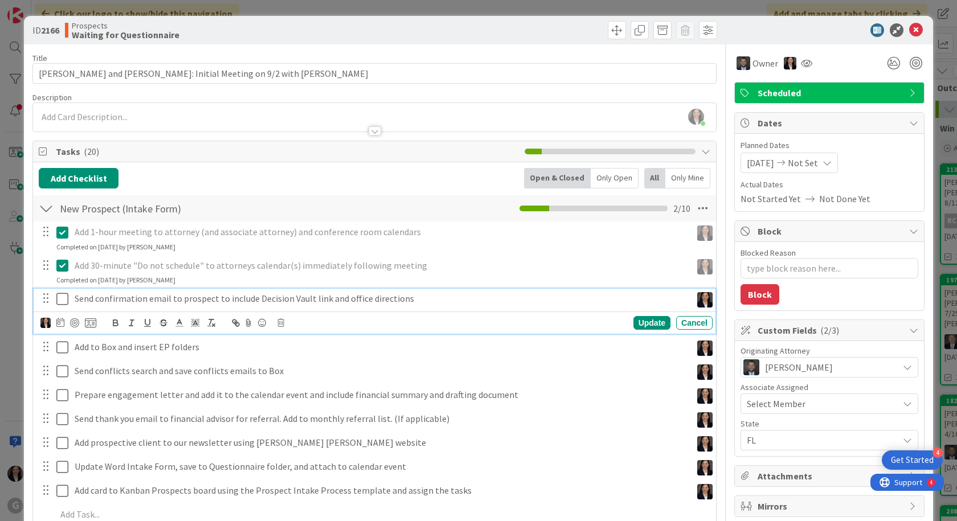
click at [66, 300] on icon at bounding box center [64, 299] width 17 height 14
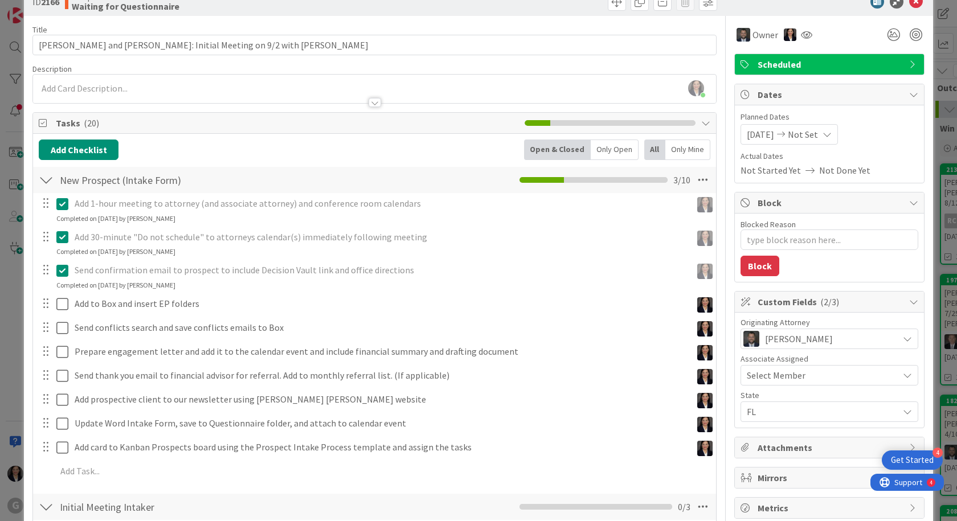
scroll to position [57, 0]
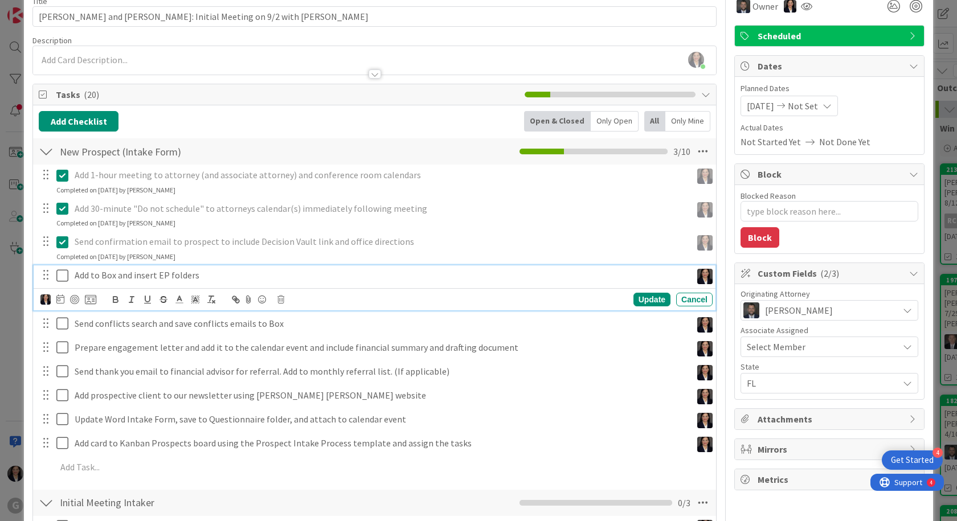
click at [60, 278] on icon at bounding box center [64, 276] width 17 height 14
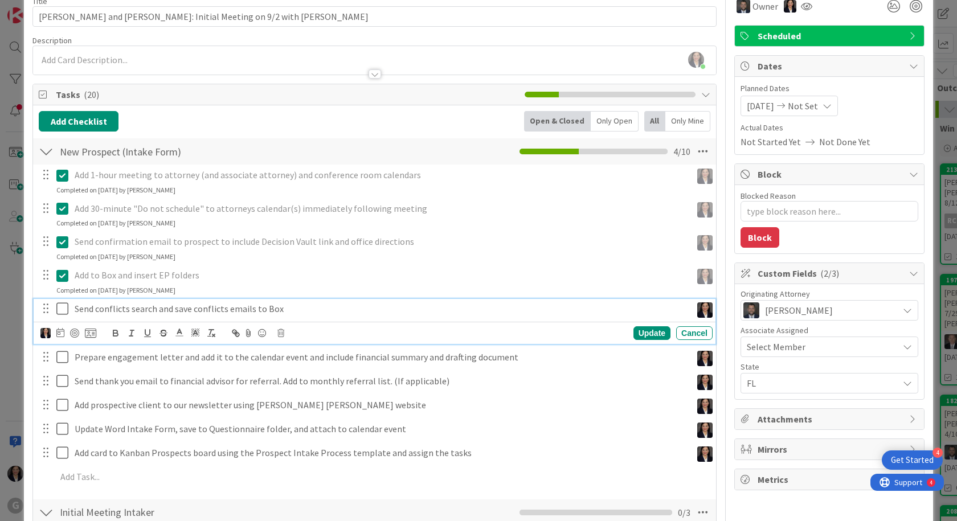
click at [63, 308] on icon at bounding box center [64, 309] width 17 height 14
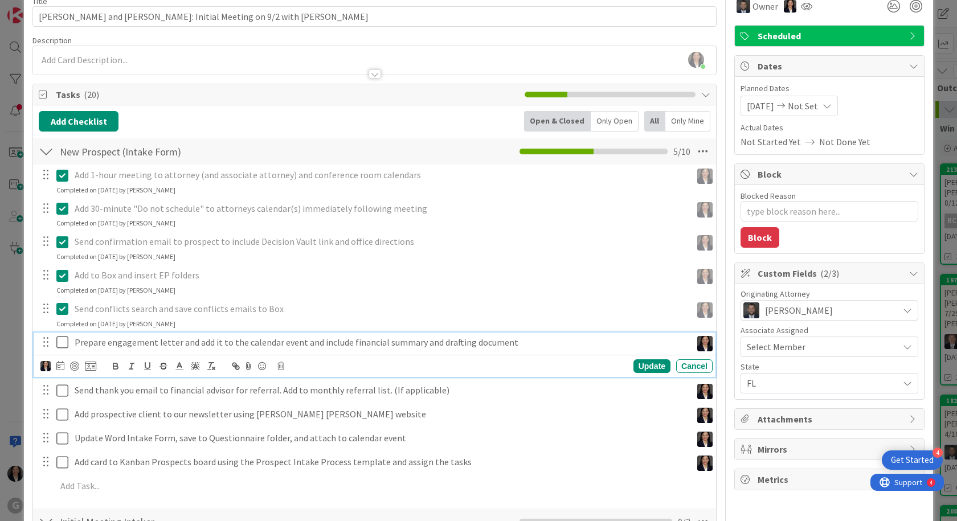
click at [63, 337] on icon at bounding box center [64, 343] width 17 height 14
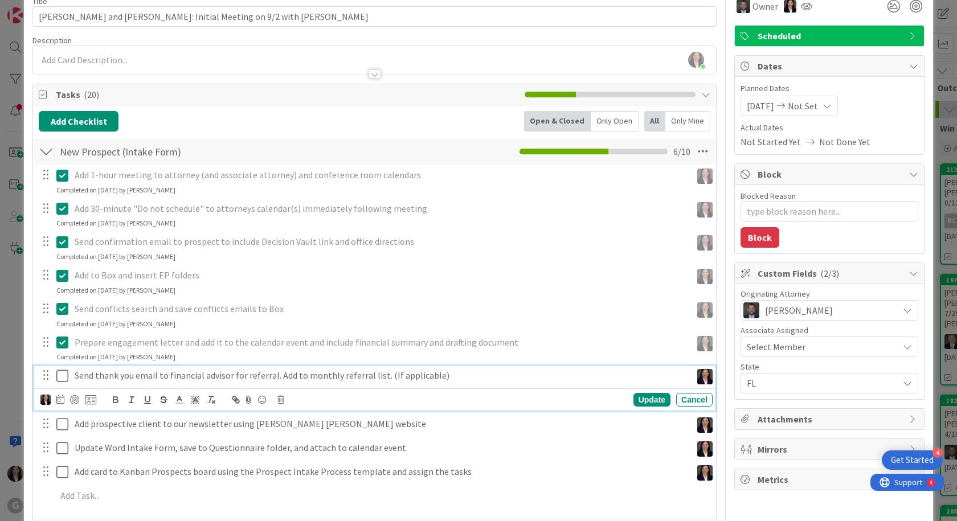
click at [62, 376] on icon at bounding box center [64, 376] width 17 height 14
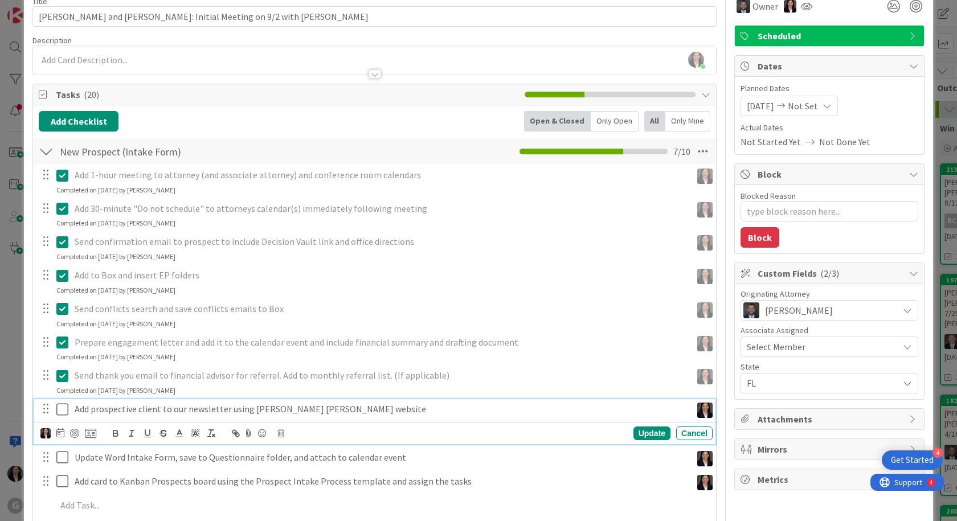
click at [61, 419] on button at bounding box center [63, 410] width 14 height 18
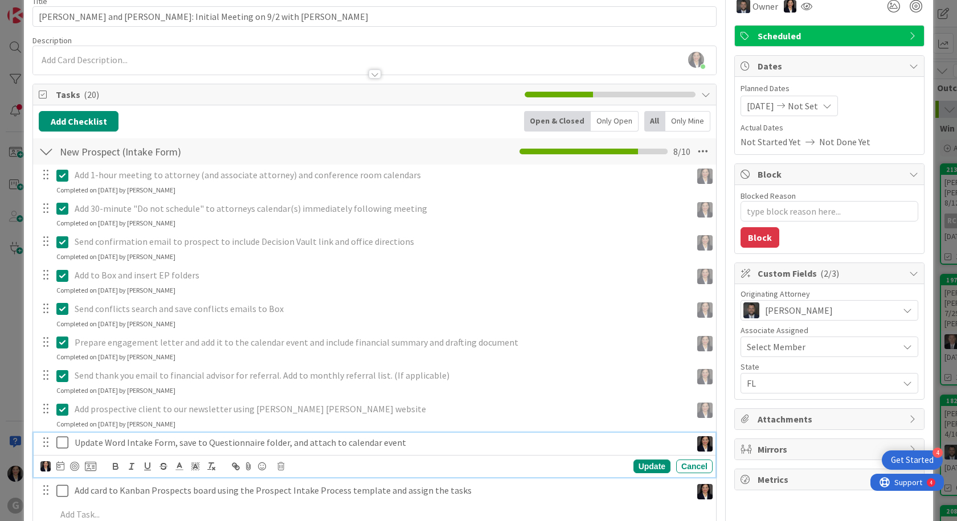
click at [60, 445] on icon at bounding box center [64, 443] width 17 height 14
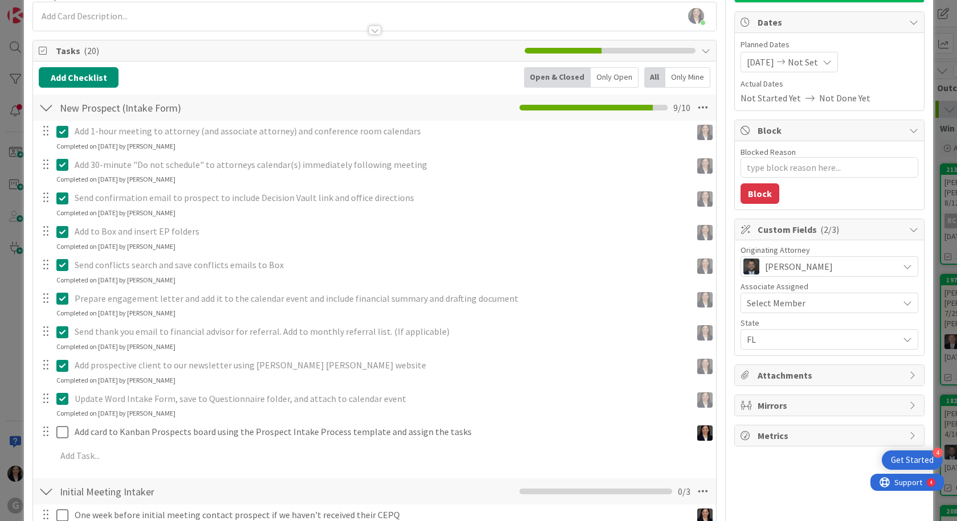
scroll to position [114, 0]
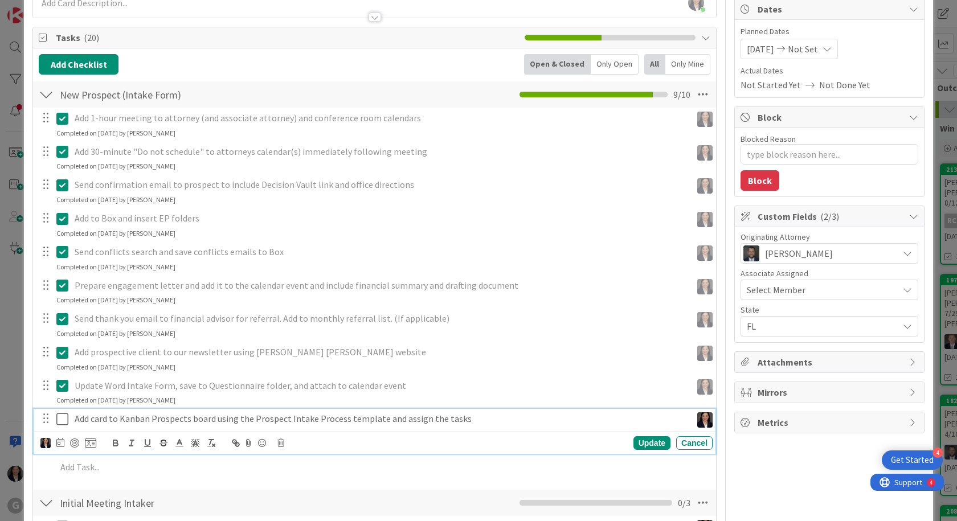
click at [64, 425] on icon at bounding box center [64, 420] width 17 height 14
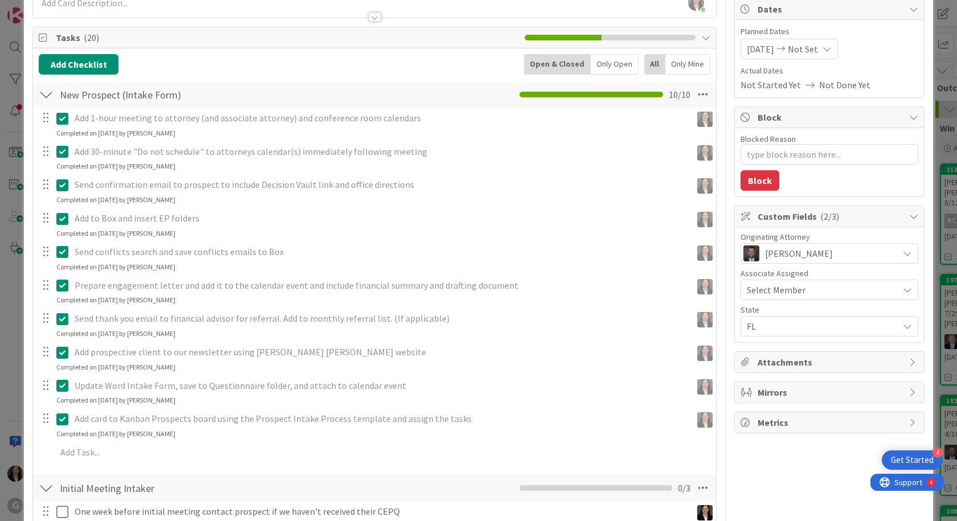
type textarea "x"
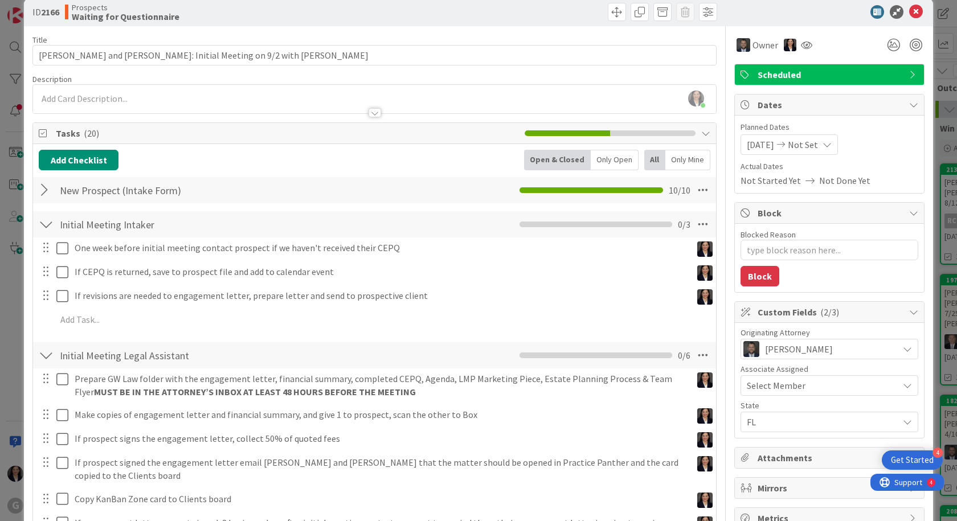
scroll to position [0, 0]
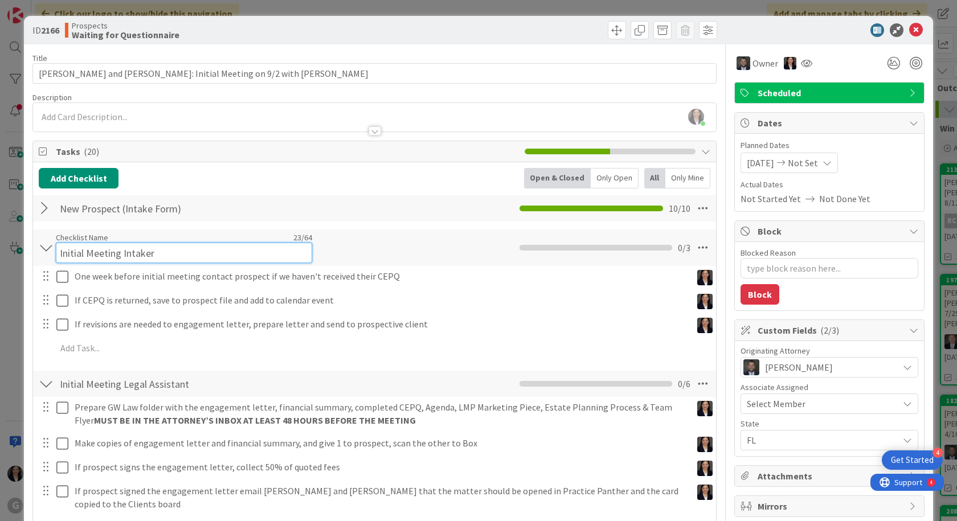
click at [93, 250] on input "Initial Meeting Intaker" at bounding box center [184, 253] width 256 height 21
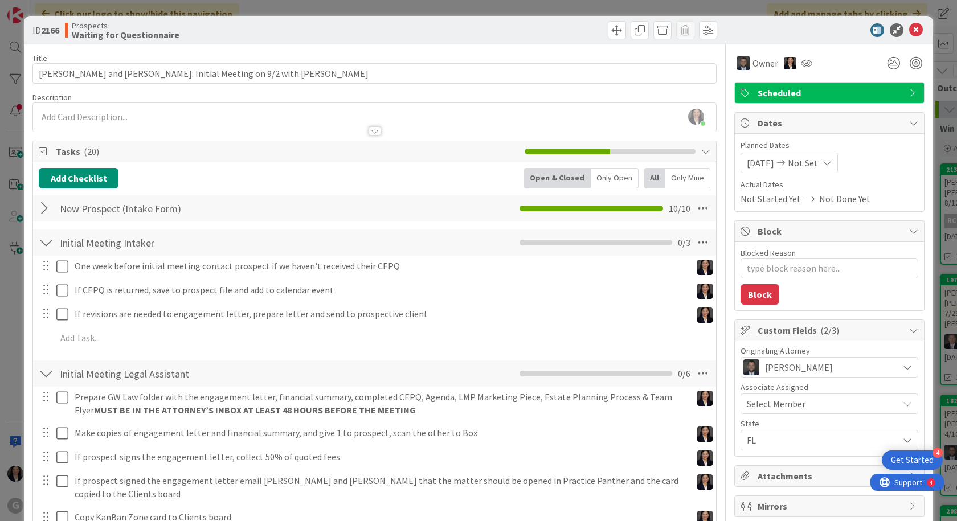
click at [144, 237] on div "Checklist Name 23 / 64 Initial Meeting Intaker" at bounding box center [184, 243] width 256 height 21
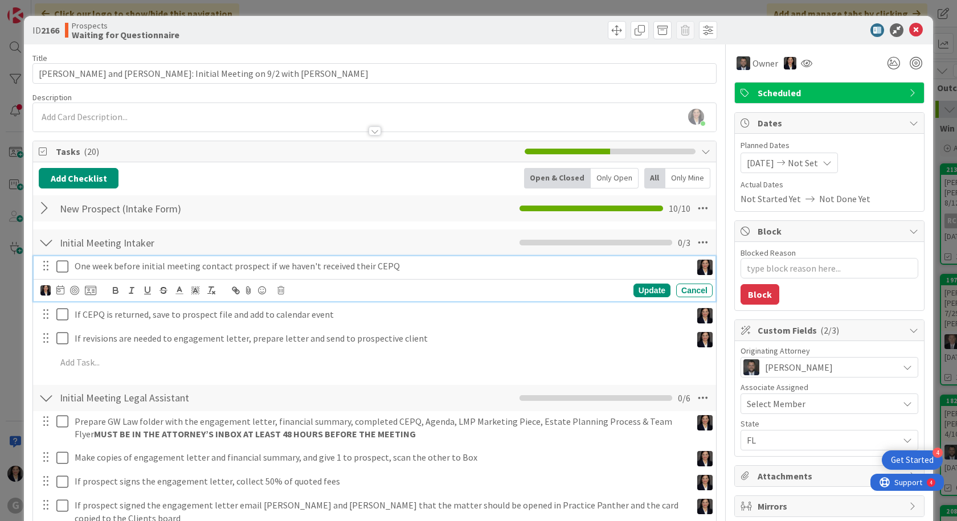
click at [82, 270] on p "One week before initial meeting contact prospect if we haven't received their C…" at bounding box center [381, 266] width 613 height 13
click at [58, 293] on icon at bounding box center [60, 290] width 8 height 9
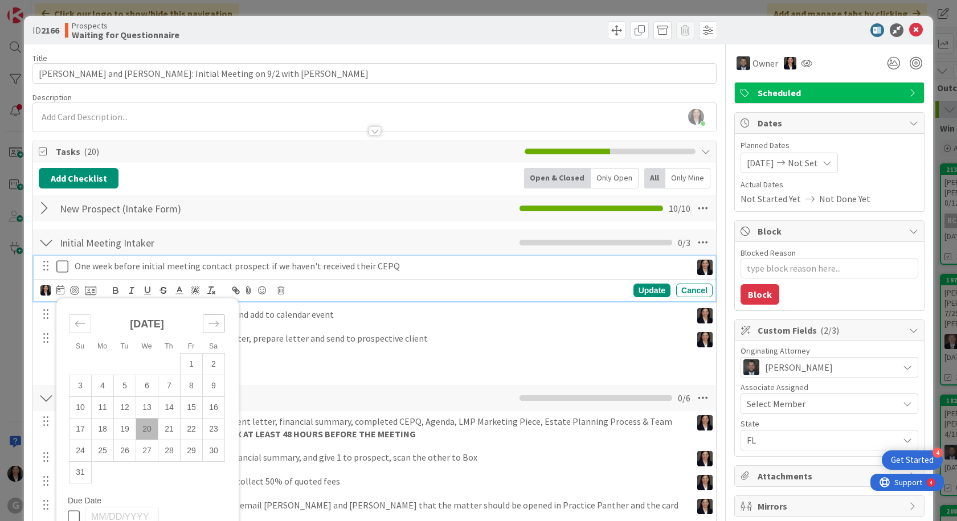
click at [218, 320] on icon "Move forward to switch to the next month." at bounding box center [214, 324] width 11 height 11
click at [78, 321] on icon "Move backward to switch to the previous month." at bounding box center [80, 324] width 11 height 11
click at [126, 456] on td "26" at bounding box center [125, 451] width 22 height 22
type input "[DATE]"
type textarea "x"
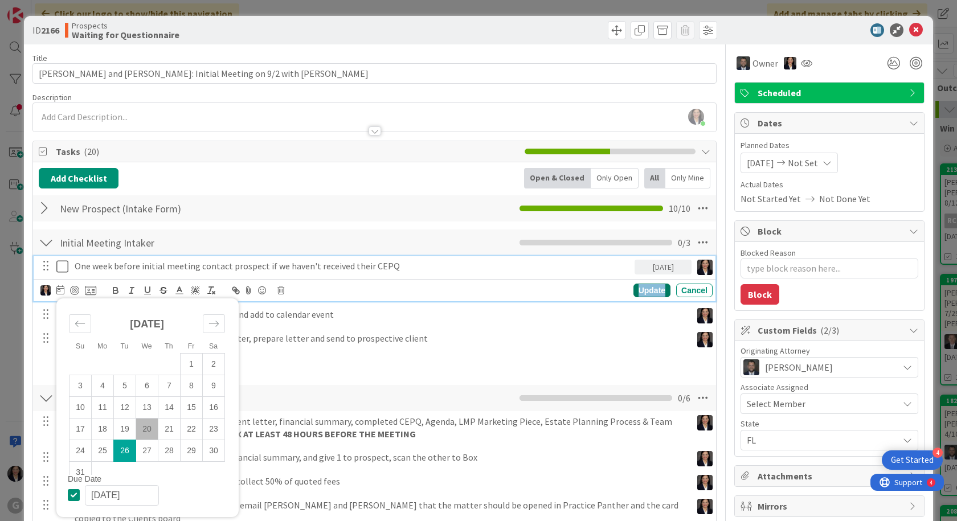
click at [643, 290] on div "Update" at bounding box center [652, 291] width 37 height 14
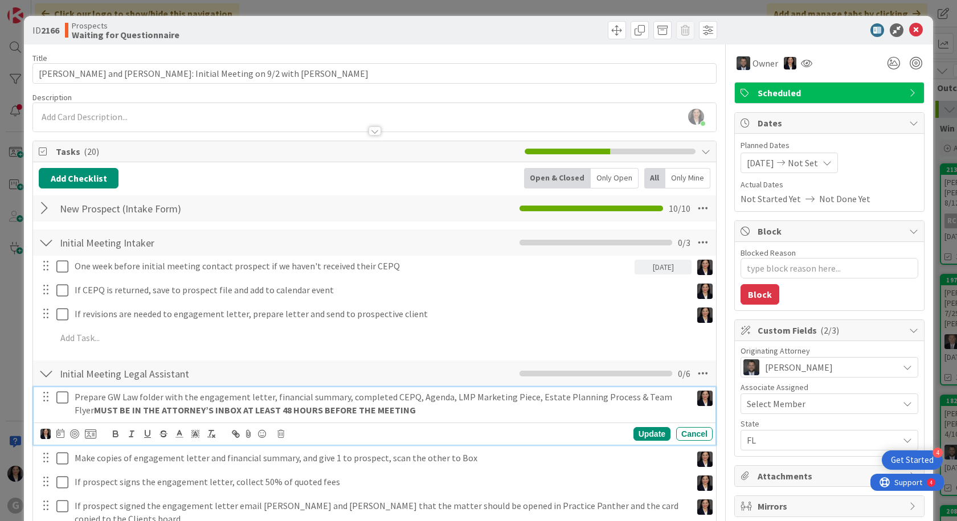
click at [124, 393] on p "Prepare GW Law folder with the engagement letter, financial summary, completed …" at bounding box center [381, 404] width 613 height 26
click at [60, 433] on icon at bounding box center [60, 433] width 8 height 9
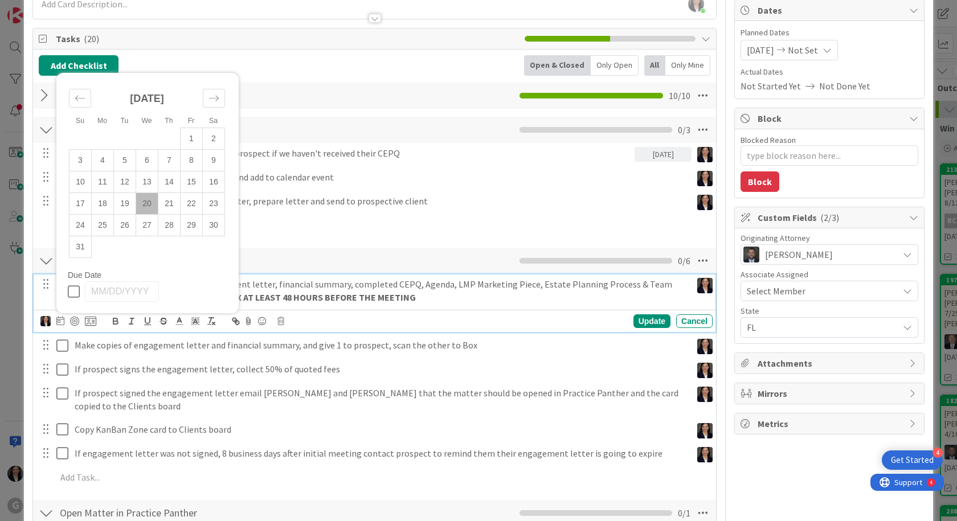
scroll to position [114, 0]
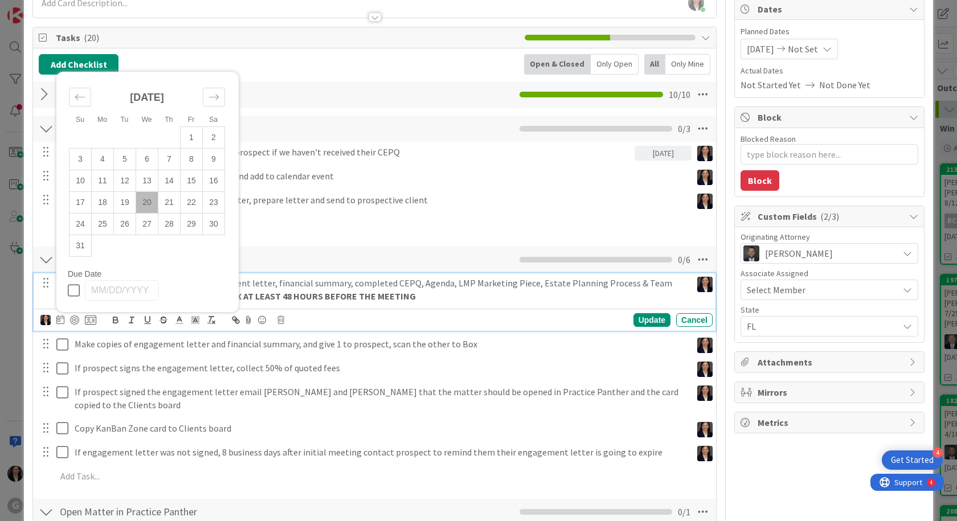
click at [286, 210] on div "If revisions are needed to engagement letter, prepare letter and send to prospe…" at bounding box center [375, 200] width 682 height 21
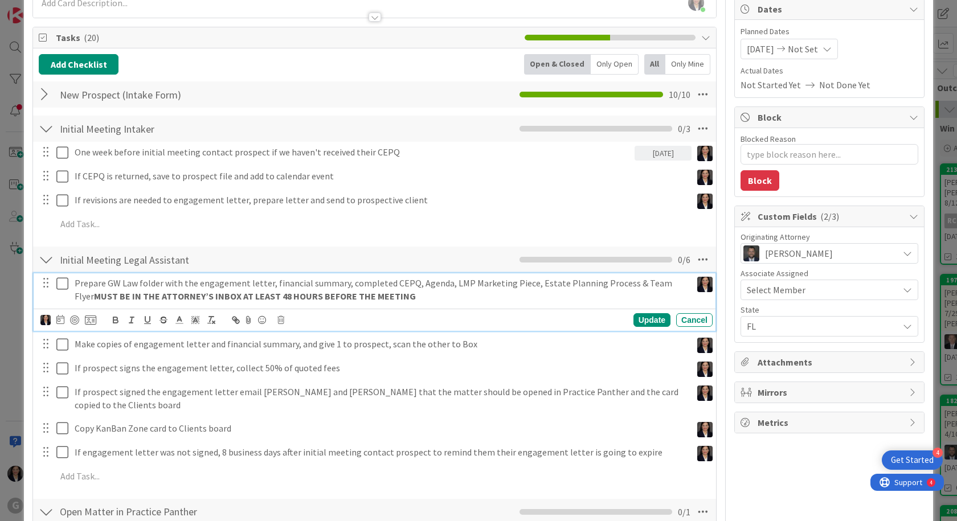
click at [85, 275] on div "Prepare GW Law folder with the engagement letter, financial summary, completed …" at bounding box center [381, 290] width 622 height 32
click at [64, 319] on icon at bounding box center [60, 319] width 8 height 9
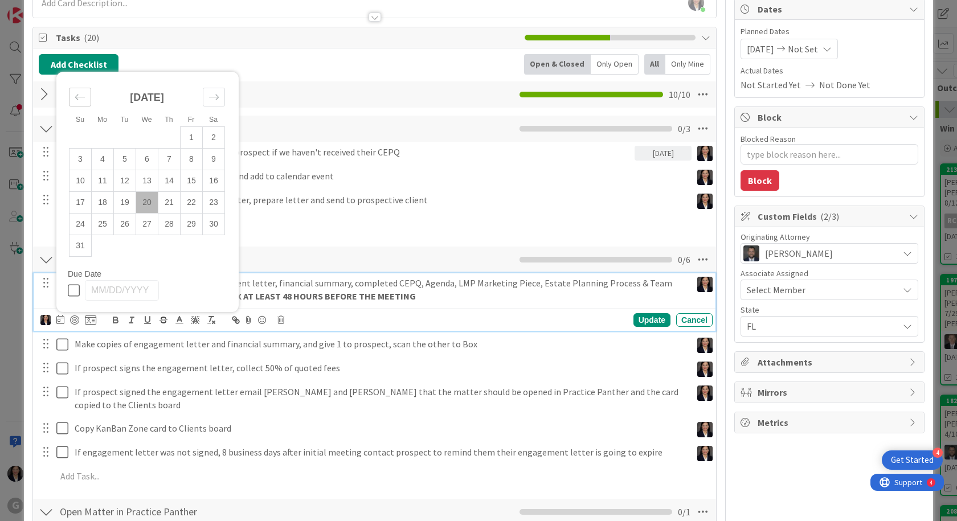
click at [83, 96] on icon "Move backward to switch to the previous month." at bounding box center [80, 97] width 11 height 11
click at [222, 123] on div "Move forward to switch to the next month." at bounding box center [214, 118] width 22 height 19
click at [79, 114] on icon "Move backward to switch to the previous month." at bounding box center [80, 118] width 11 height 11
click at [153, 246] on td "27" at bounding box center [147, 246] width 22 height 22
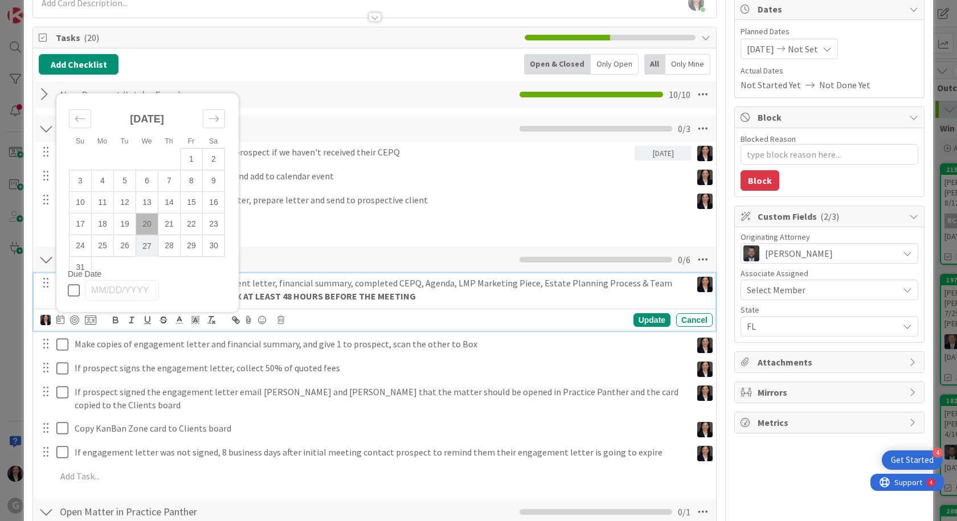
type input "[DATE]"
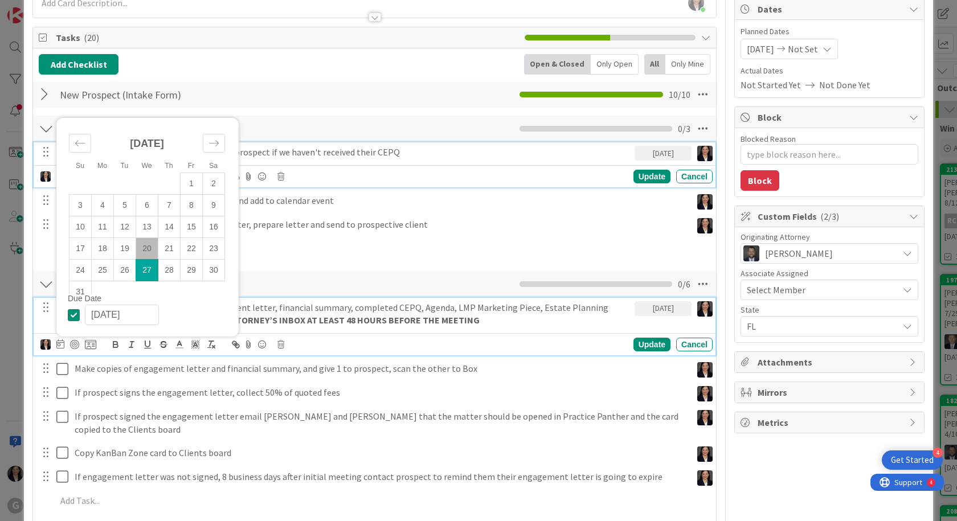
drag, startPoint x: 486, startPoint y: 151, endPoint x: 482, endPoint y: 156, distance: 6.5
click at [484, 153] on div "One week before initial meeting contact prospect if we haven't received their C…" at bounding box center [375, 164] width 682 height 45
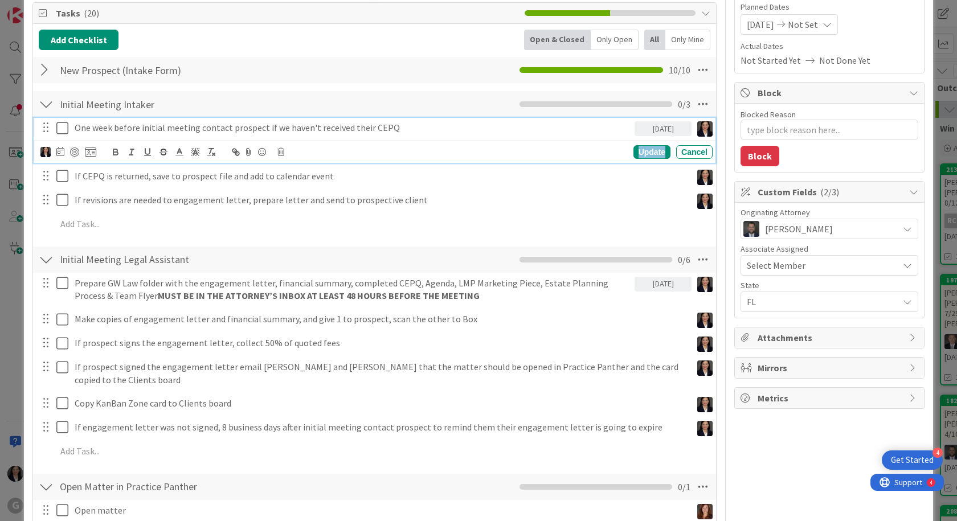
click at [654, 153] on div "Update" at bounding box center [652, 152] width 37 height 14
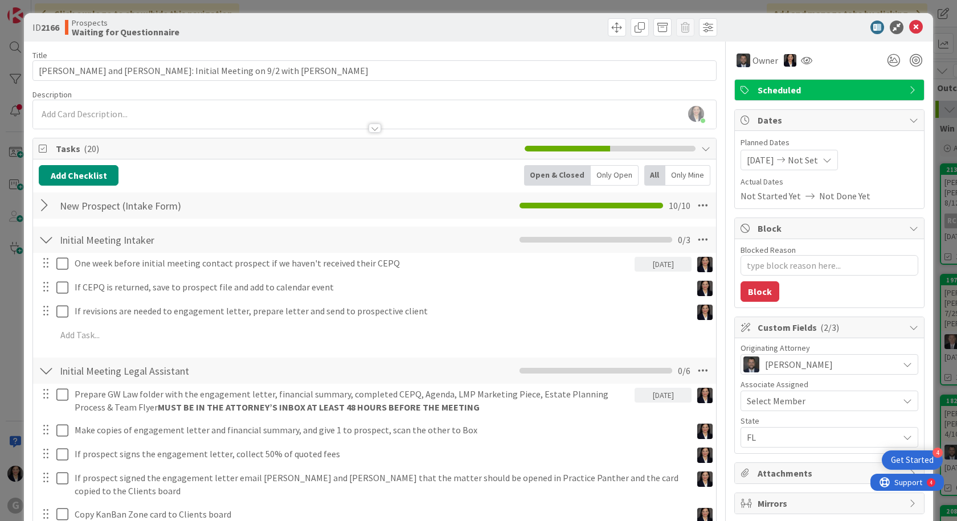
scroll to position [0, 0]
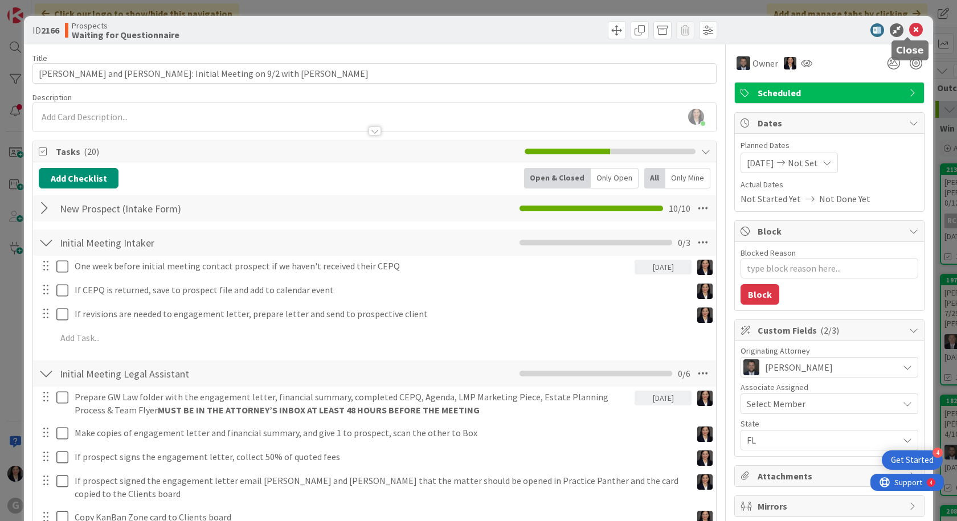
click at [910, 31] on icon at bounding box center [917, 30] width 14 height 14
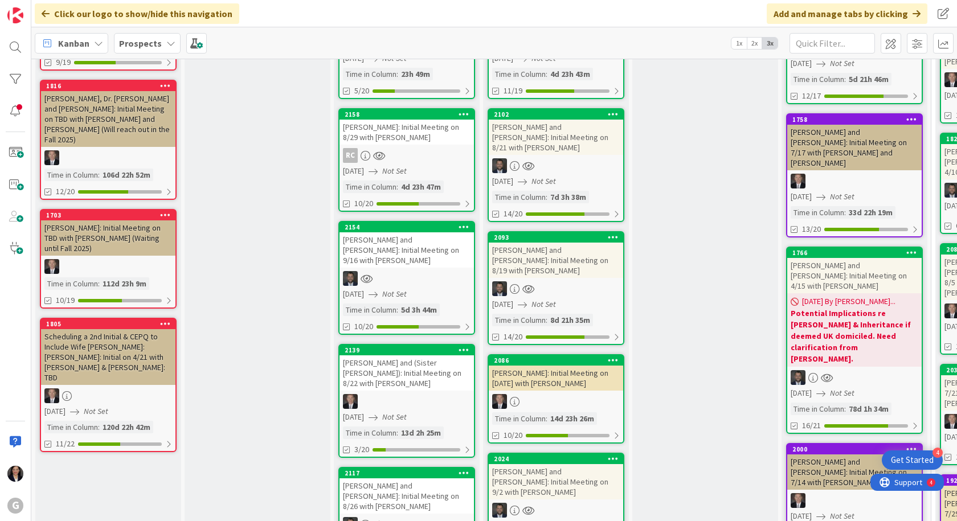
scroll to position [228, 0]
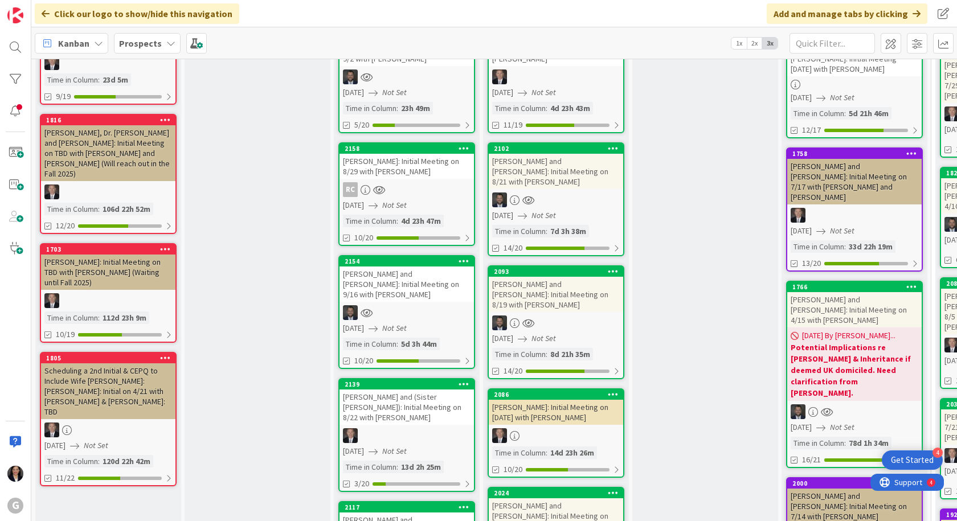
click at [412, 182] on div "RC" at bounding box center [407, 189] width 134 height 15
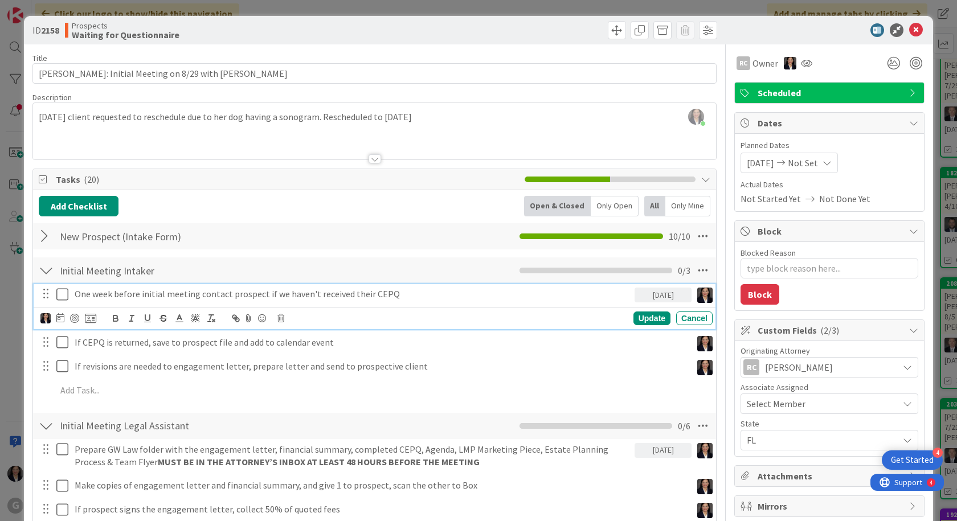
click at [120, 294] on p "One week before initial meeting contact prospect if we haven't received their C…" at bounding box center [353, 294] width 556 height 13
click at [58, 318] on icon at bounding box center [60, 317] width 8 height 9
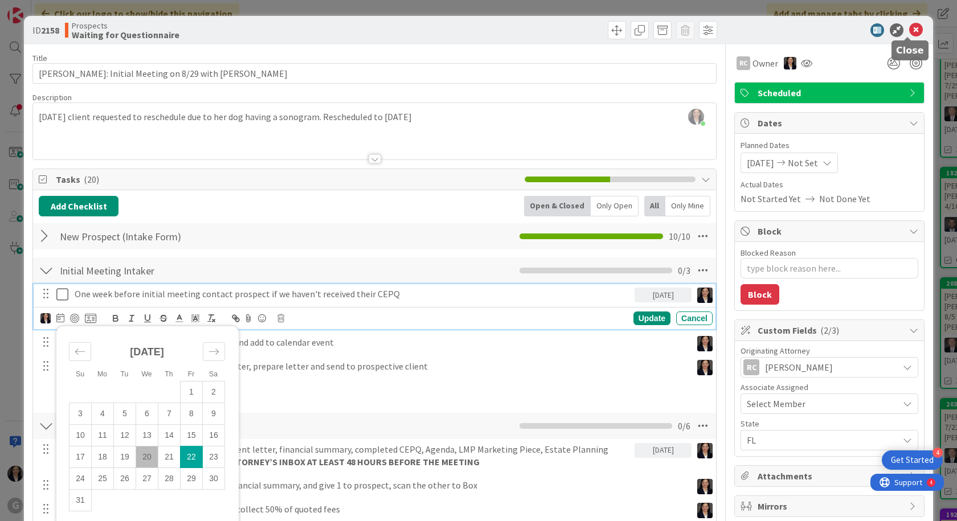
click at [913, 27] on icon at bounding box center [917, 30] width 14 height 14
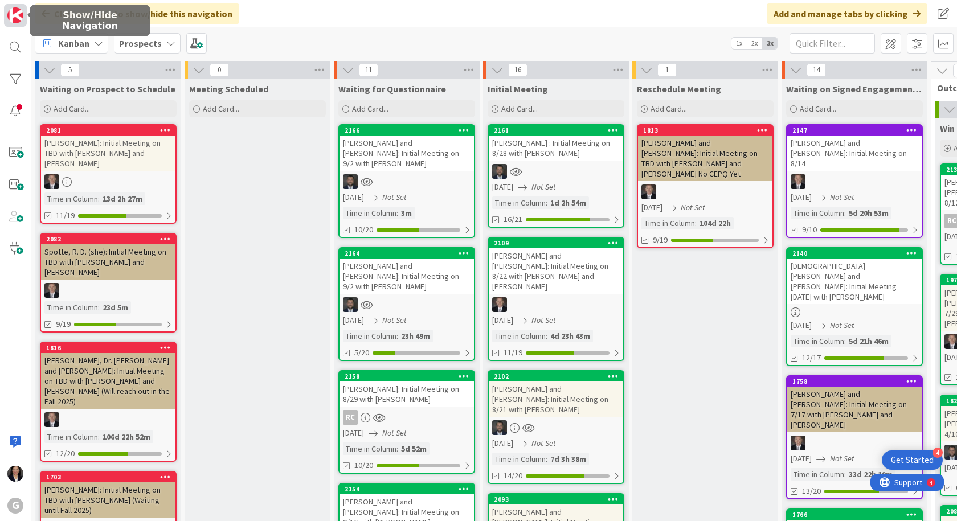
click at [16, 21] on img at bounding box center [15, 15] width 16 height 16
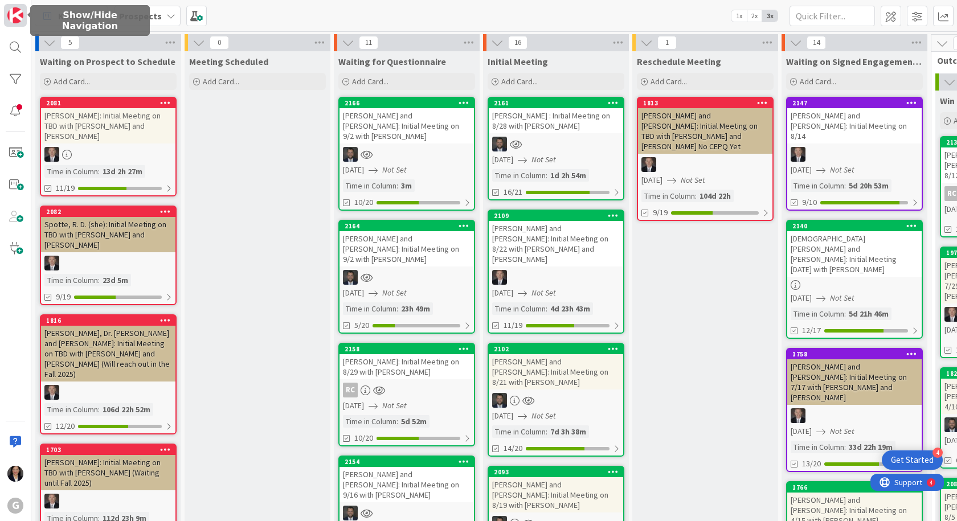
click at [15, 15] on img at bounding box center [15, 15] width 16 height 16
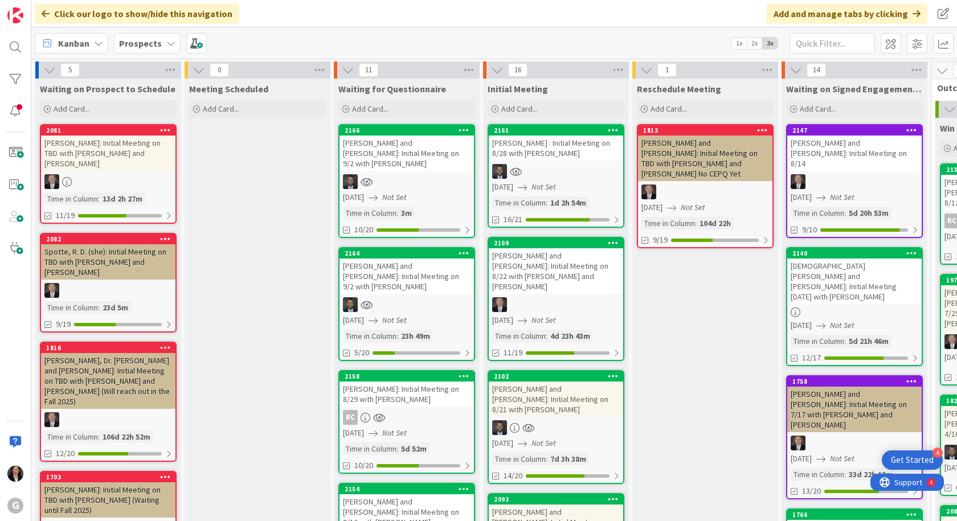
click at [55, 43] on div "Kanban" at bounding box center [72, 43] width 74 height 21
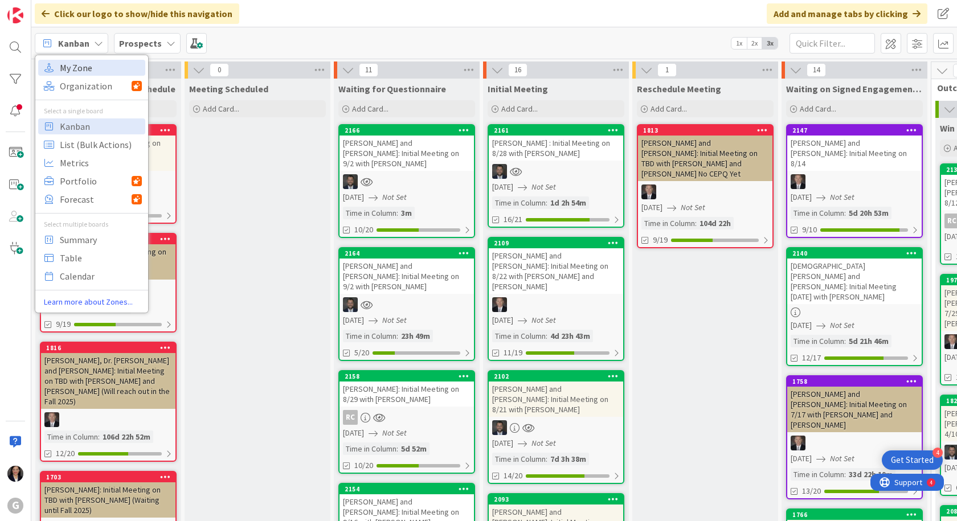
click at [72, 67] on span "My Zone" at bounding box center [101, 67] width 82 height 17
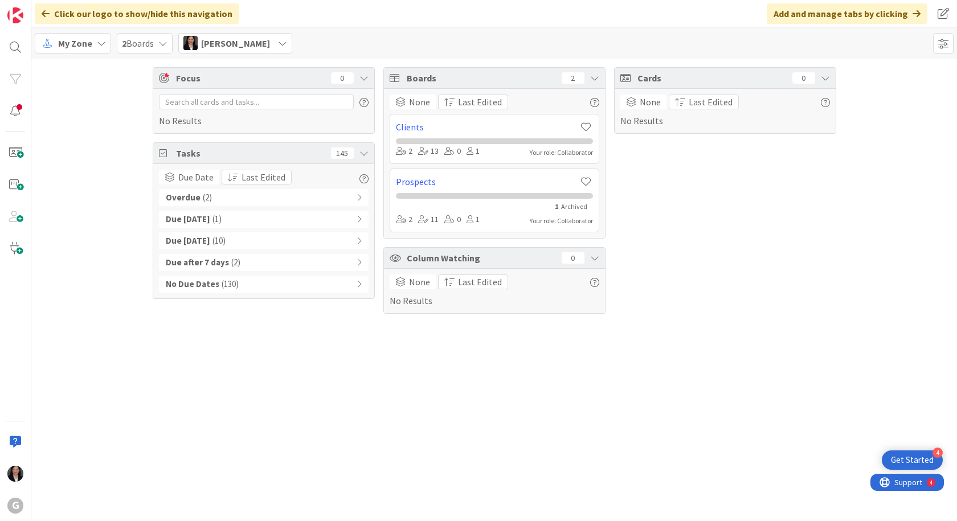
click at [175, 199] on b "Overdue" at bounding box center [183, 197] width 35 height 13
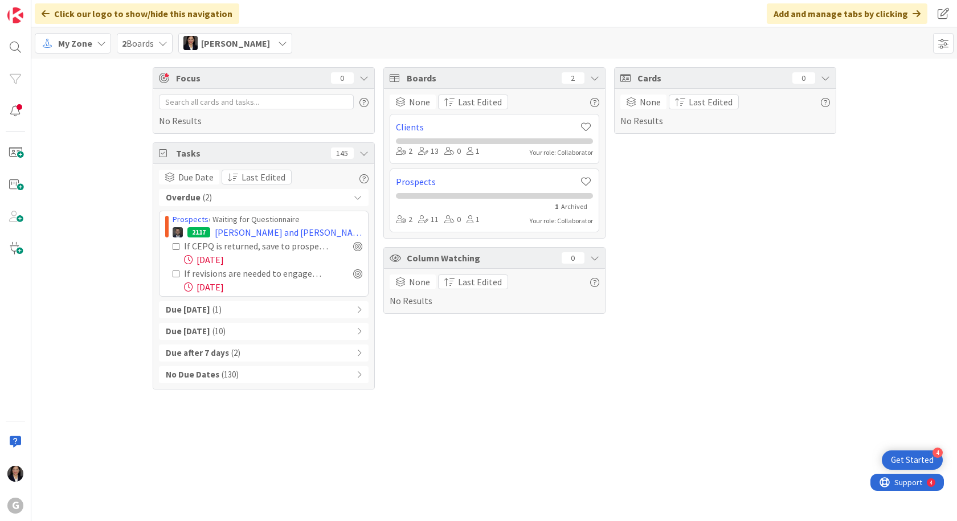
click at [178, 304] on b "Due [DATE]" at bounding box center [188, 310] width 44 height 13
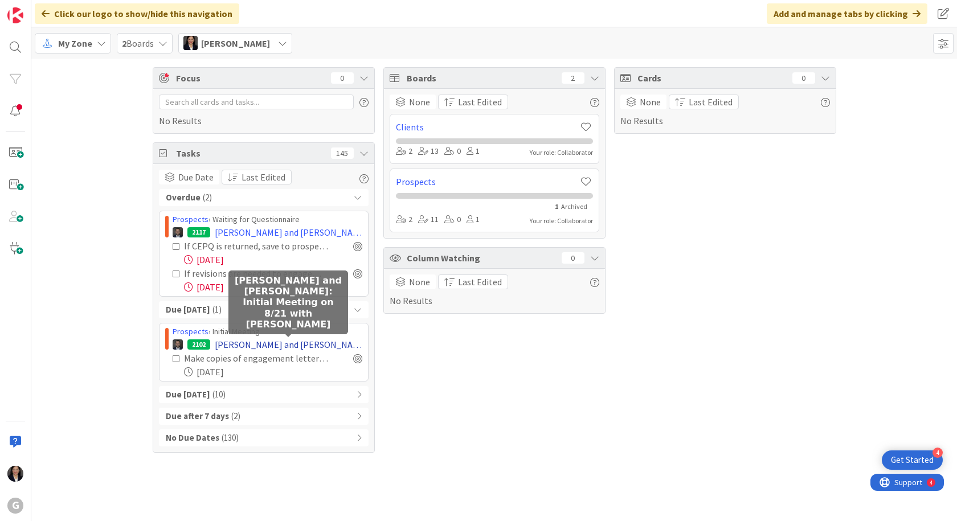
click at [272, 346] on span "[PERSON_NAME] and [PERSON_NAME]: Initial Meeting on 8/21 with [PERSON_NAME]" at bounding box center [289, 345] width 148 height 14
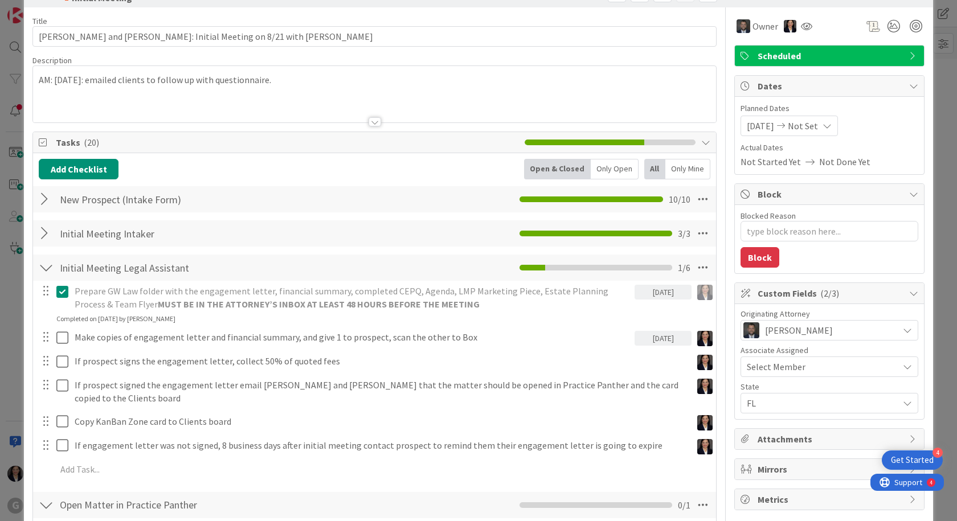
scroll to position [57, 0]
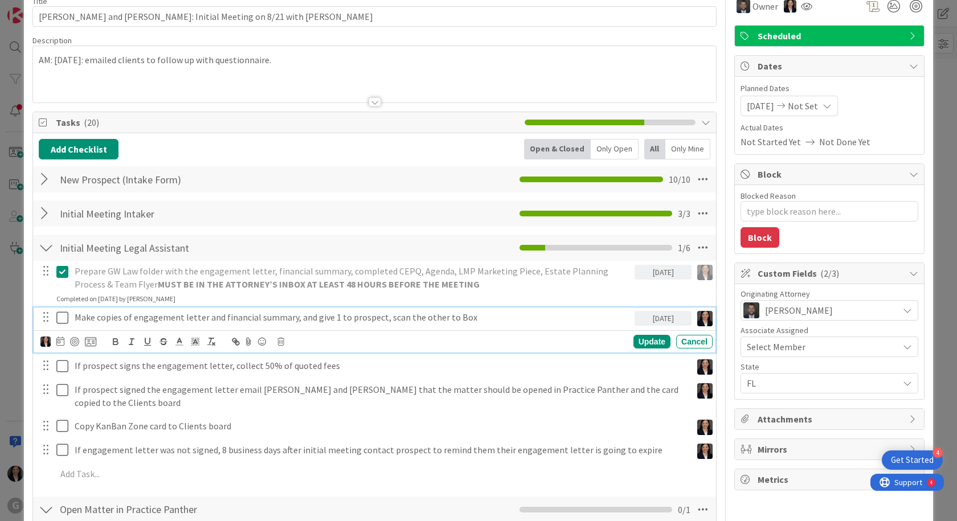
click at [60, 320] on icon at bounding box center [64, 318] width 17 height 14
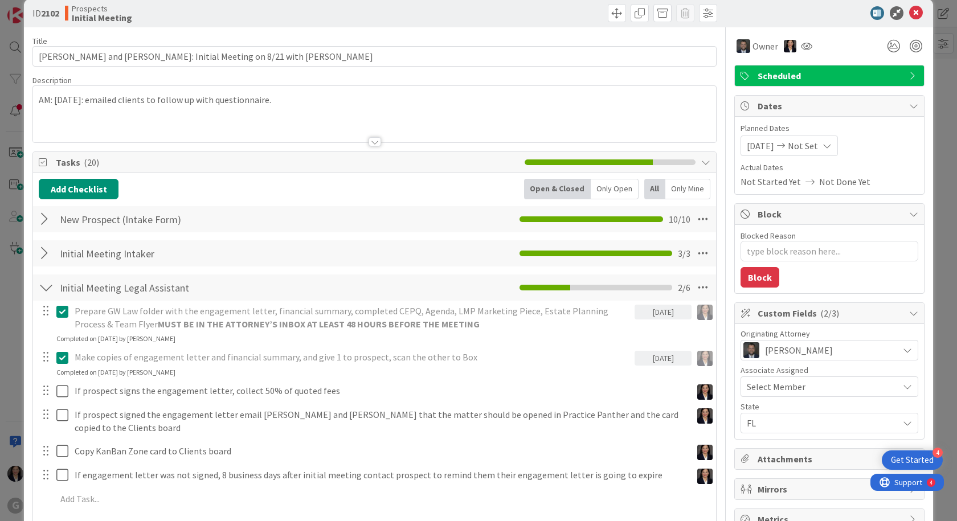
scroll to position [0, 0]
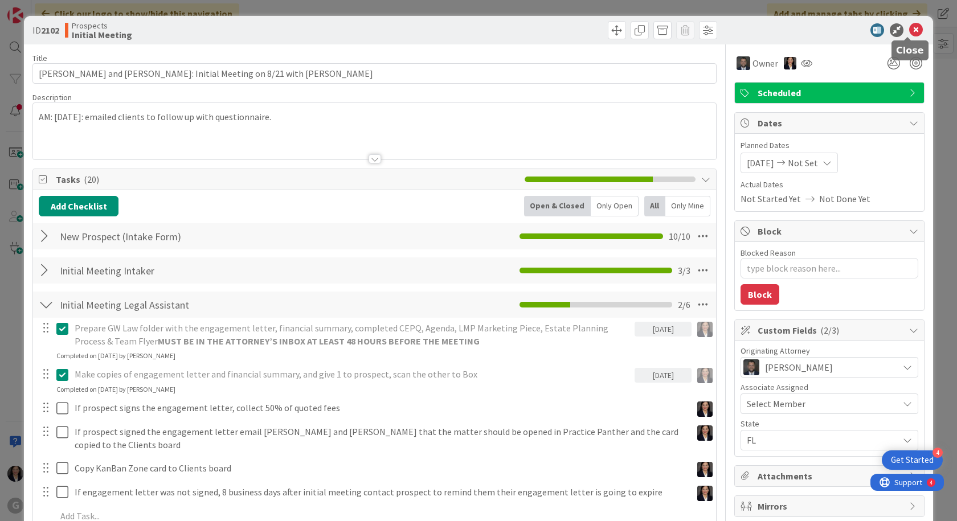
click at [910, 27] on icon at bounding box center [917, 30] width 14 height 14
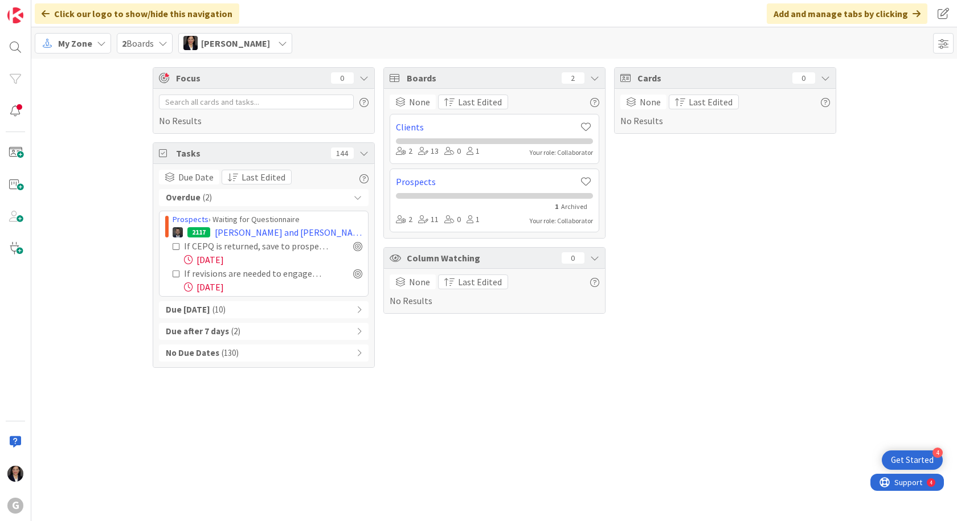
click at [203, 314] on b "Due [DATE]" at bounding box center [188, 310] width 44 height 13
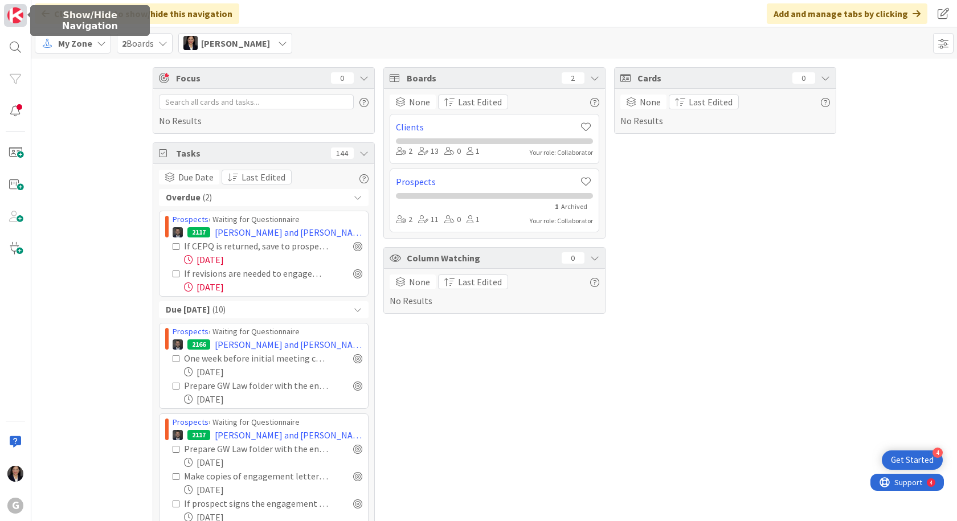
click at [10, 20] on img at bounding box center [15, 15] width 16 height 16
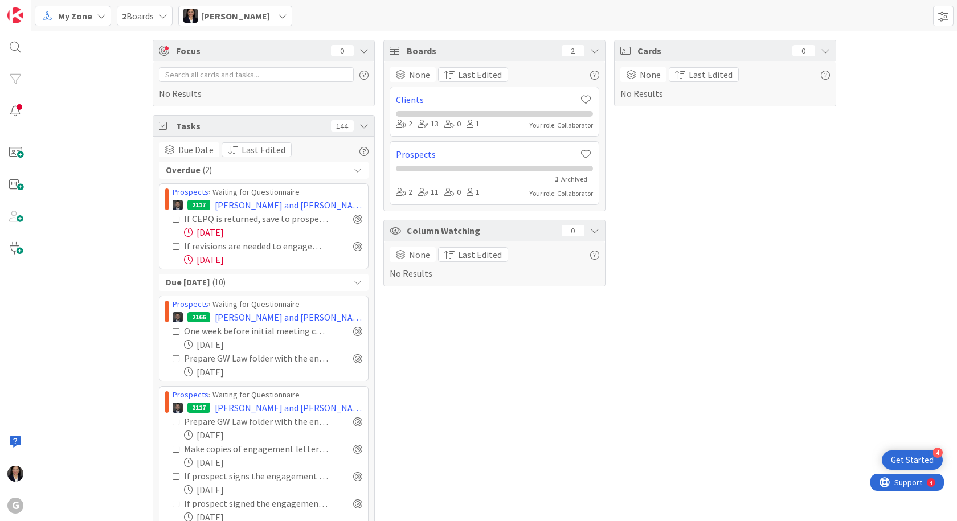
click at [63, 10] on span "My Zone" at bounding box center [75, 16] width 34 height 14
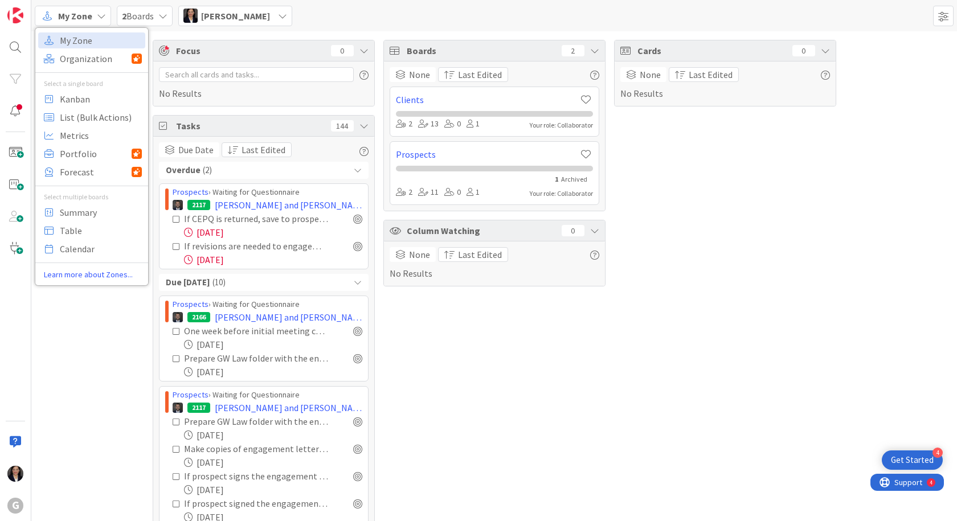
click at [63, 36] on span "My Zone" at bounding box center [101, 40] width 82 height 17
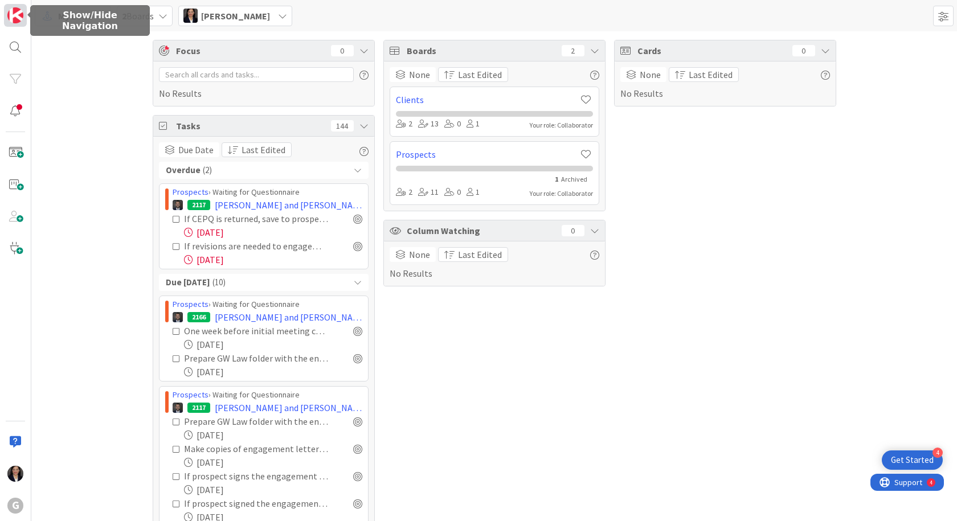
click at [21, 15] on img at bounding box center [15, 15] width 16 height 16
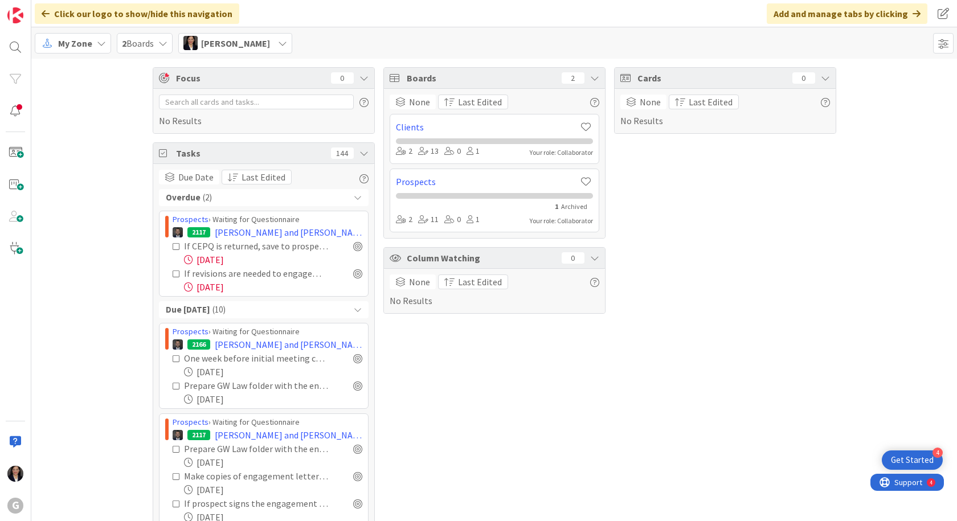
click at [76, 43] on span "My Zone" at bounding box center [75, 43] width 34 height 14
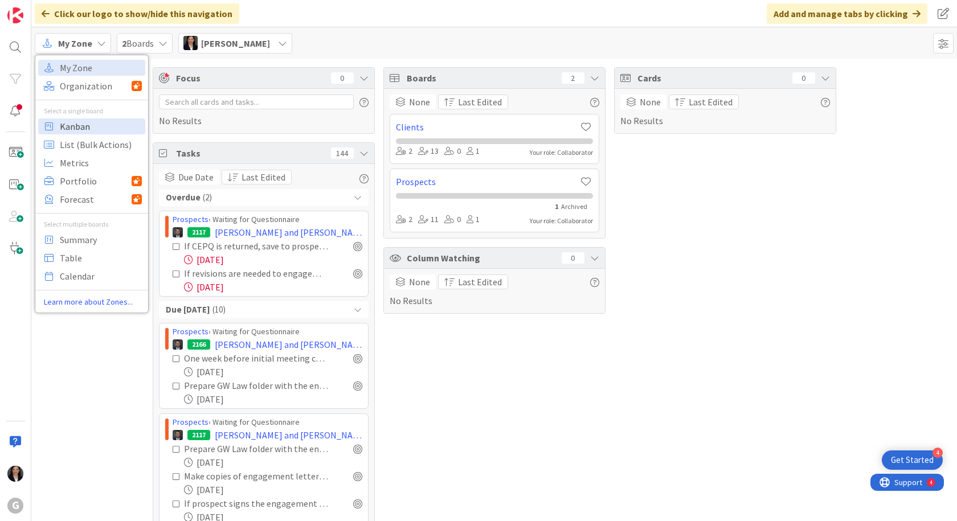
click at [72, 120] on span "Kanban" at bounding box center [101, 126] width 82 height 17
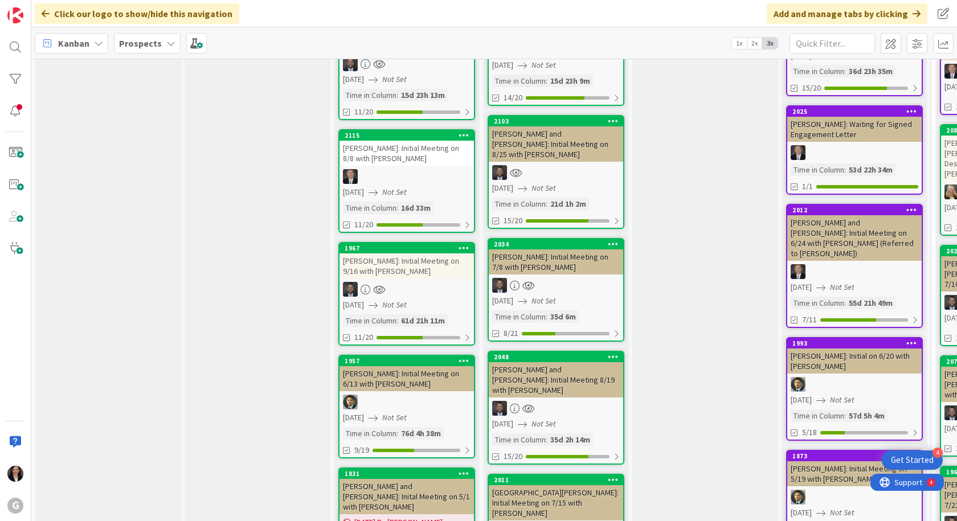
scroll to position [741, 0]
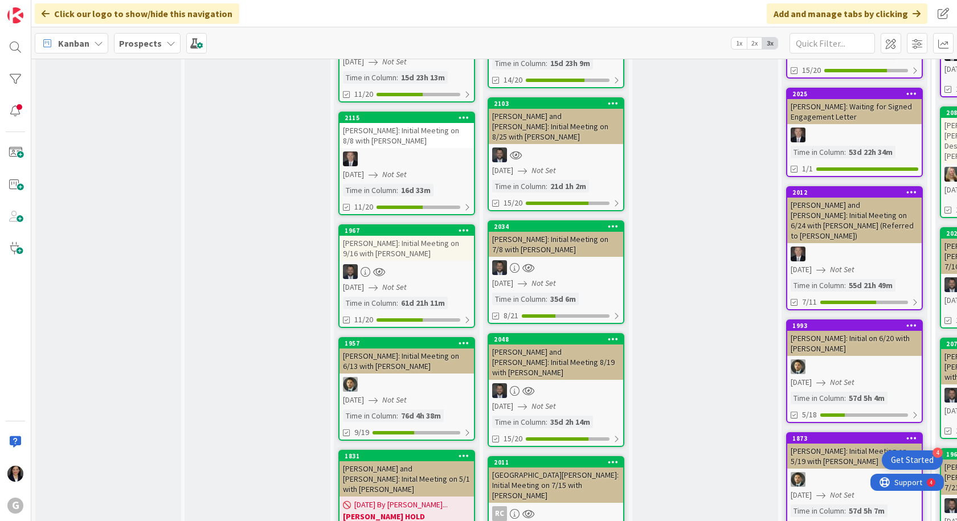
click at [433, 236] on div "[PERSON_NAME]: Initial Meeting on 9/16 with [PERSON_NAME]" at bounding box center [407, 248] width 134 height 25
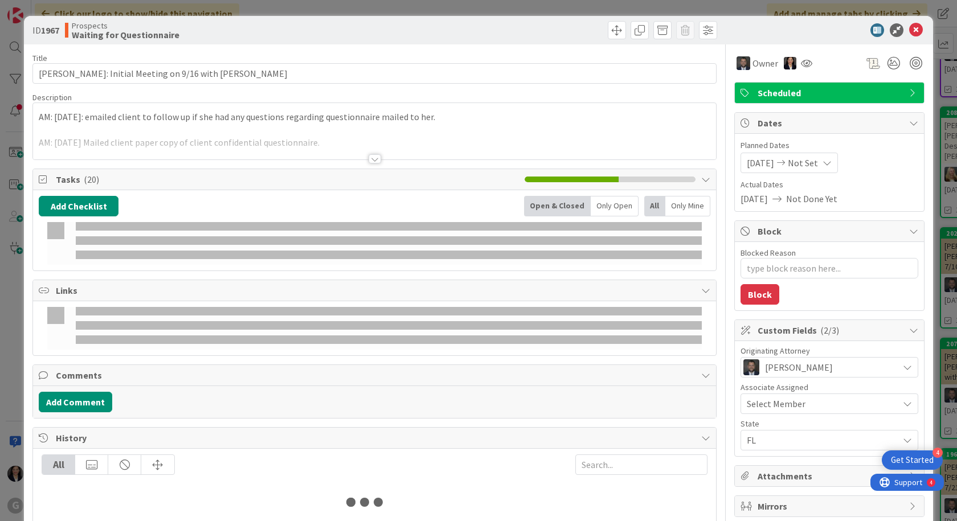
type textarea "x"
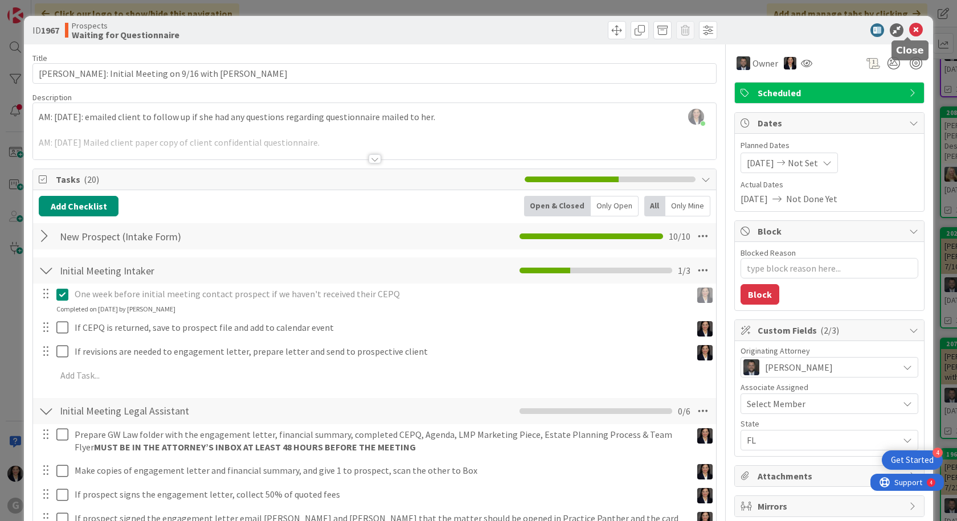
click at [910, 33] on icon at bounding box center [917, 30] width 14 height 14
